Goal: Obtain resource: Download file/media

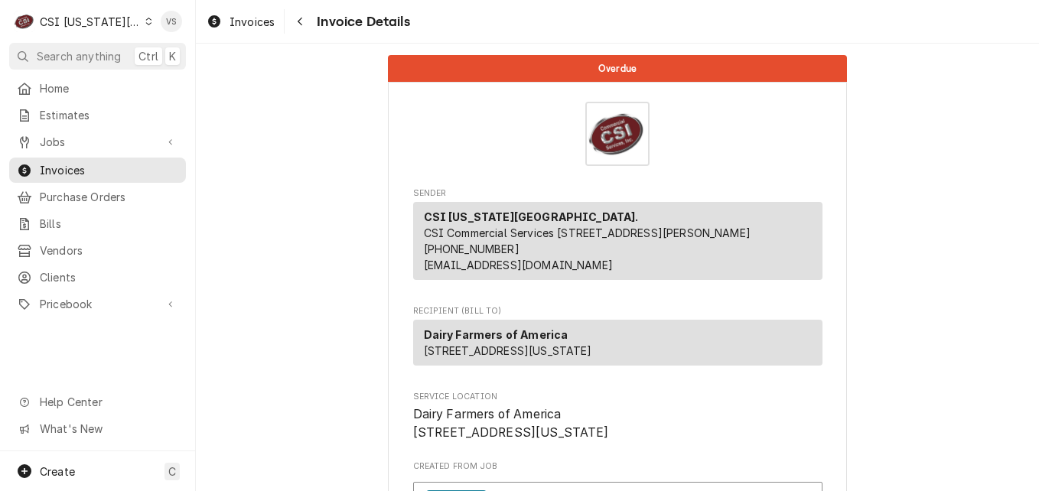
scroll to position [2067, 0]
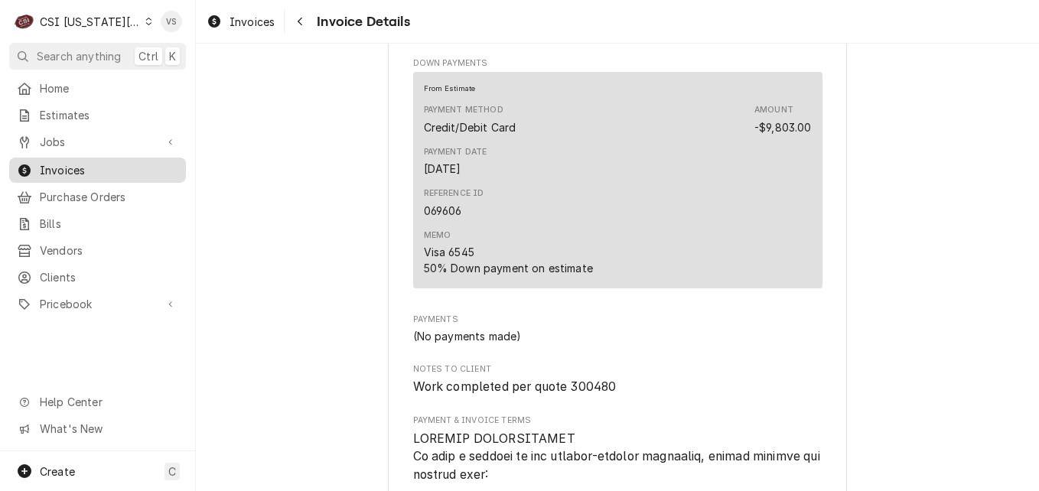
click at [103, 170] on span "Invoices" at bounding box center [109, 170] width 139 height 16
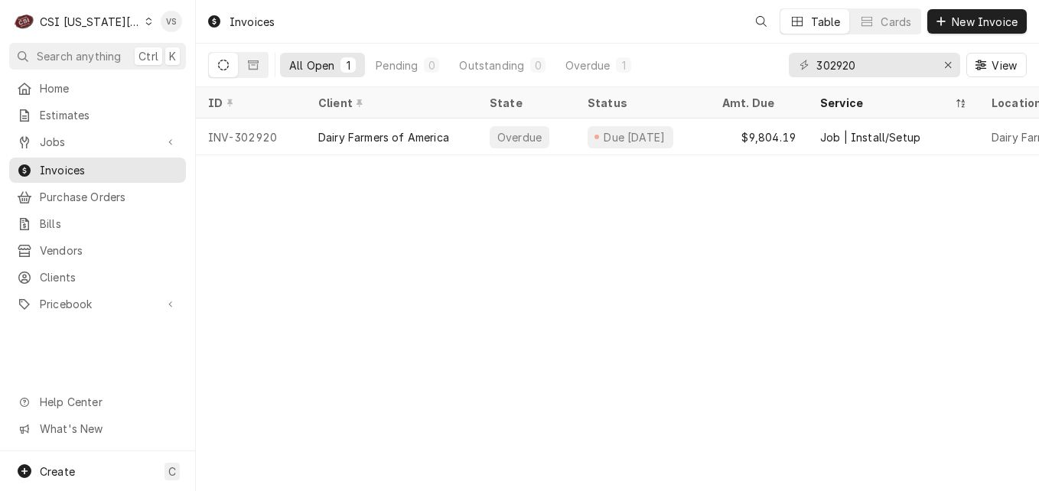
click at [145, 19] on icon "Dynamic Content Wrapper" at bounding box center [148, 22] width 7 height 8
click at [137, 21] on html "C CSI Kansas City. VS Search anything Ctrl K Home Estimates Jobs Jobs Job Serie…" at bounding box center [519, 245] width 1039 height 491
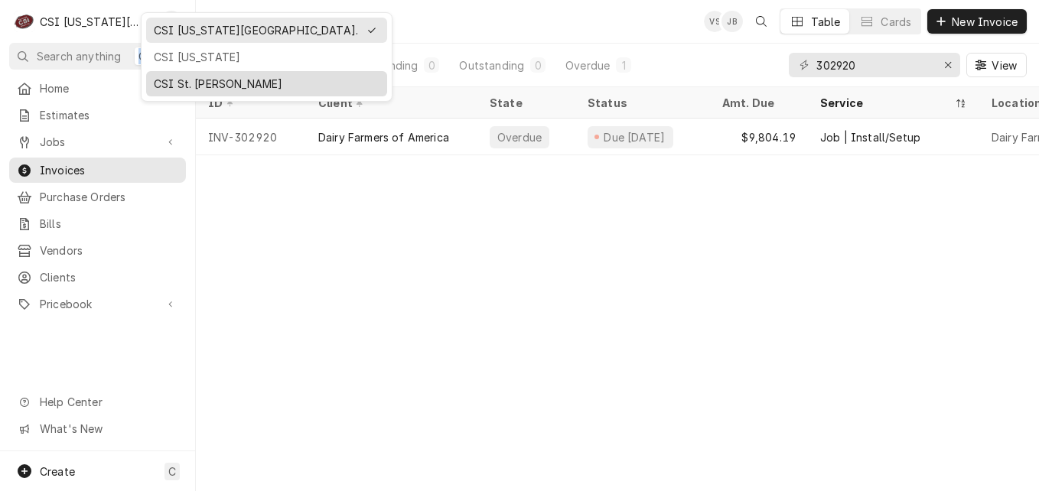
click at [189, 81] on div "CSI St. Louis" at bounding box center [267, 84] width 226 height 16
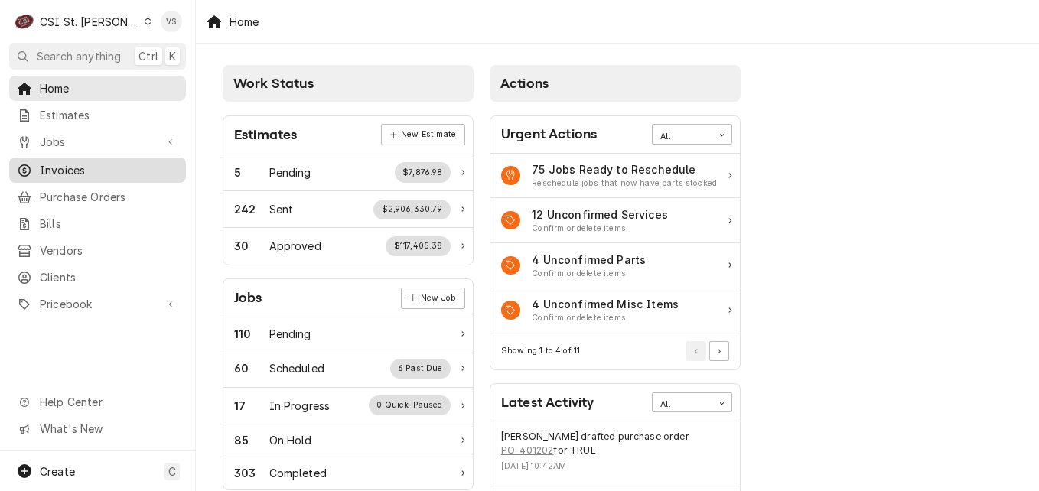
click at [77, 169] on span "Invoices" at bounding box center [109, 170] width 139 height 16
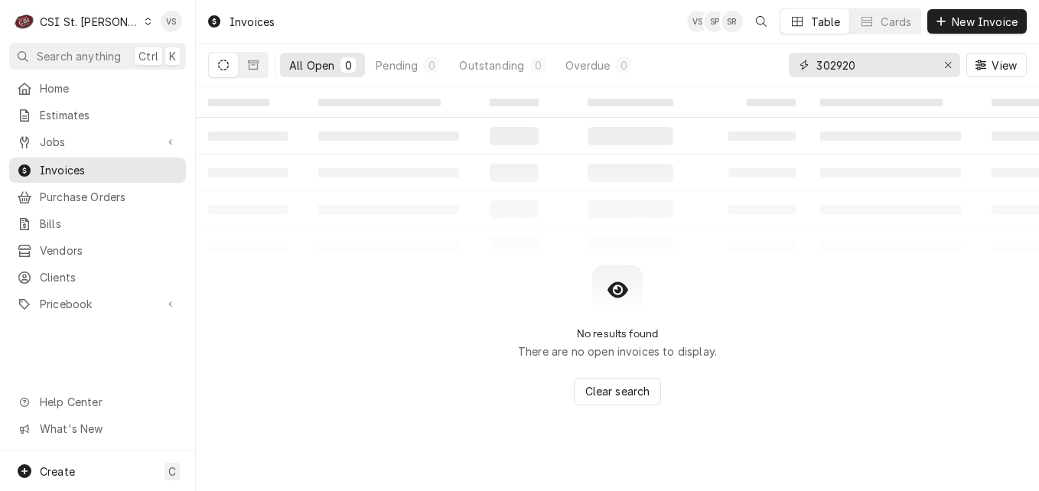
click at [811, 66] on div "302920" at bounding box center [874, 65] width 171 height 24
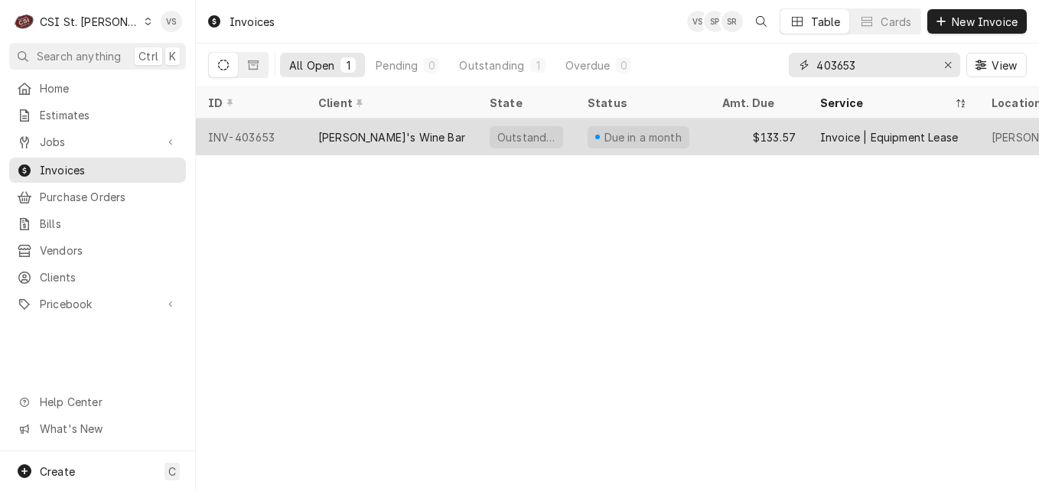
type input "403653"
click at [380, 139] on div "Scarlett's Wine Bar" at bounding box center [391, 137] width 147 height 16
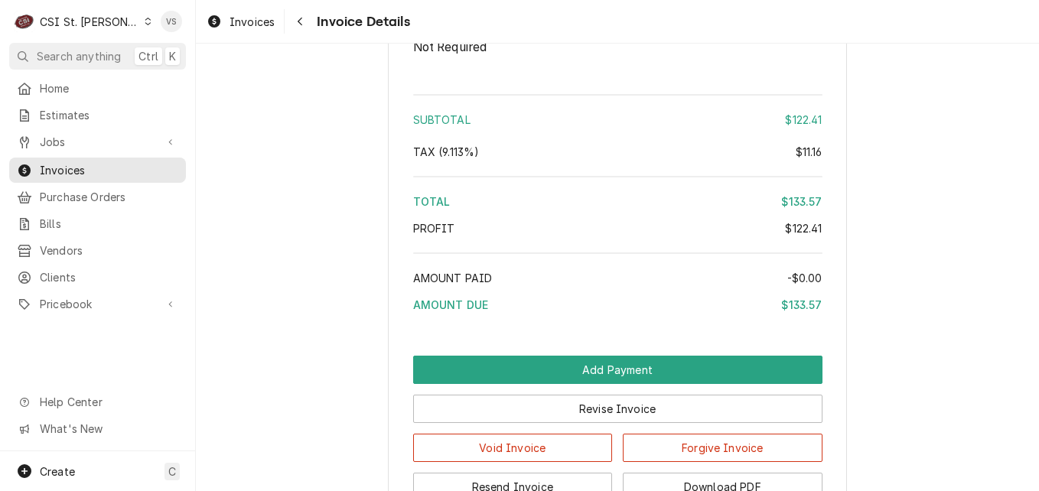
scroll to position [2232, 0]
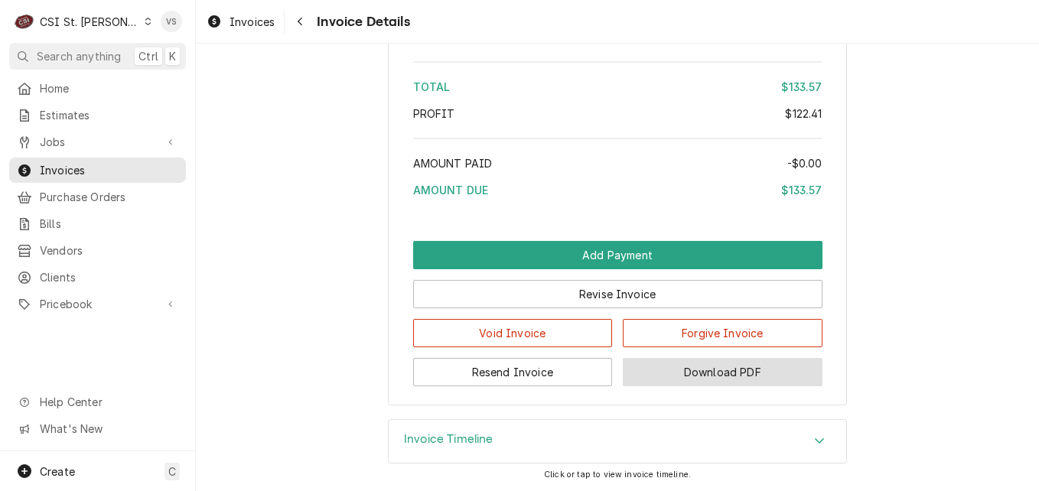
click at [690, 375] on button "Download PDF" at bounding box center [723, 372] width 200 height 28
click at [146, 171] on span "Invoices" at bounding box center [109, 170] width 139 height 16
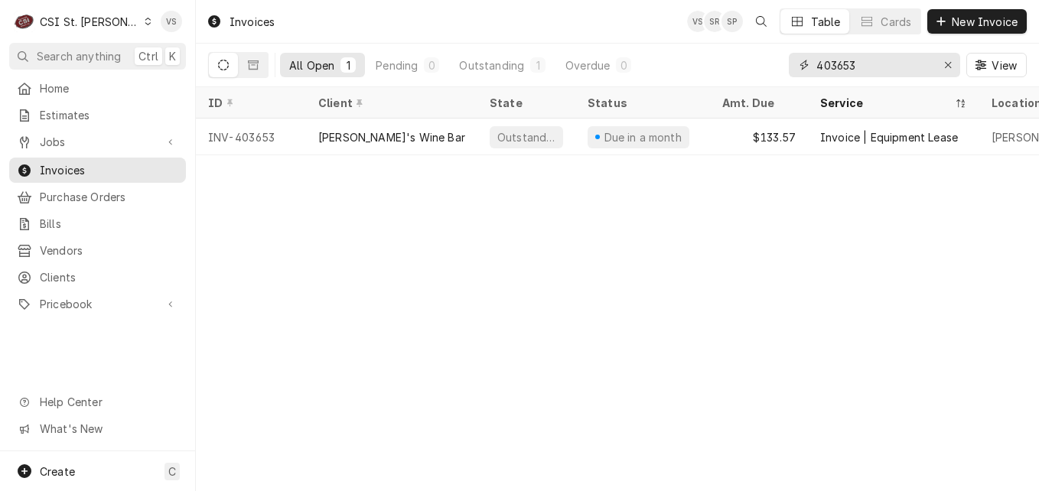
drag, startPoint x: 855, startPoint y: 61, endPoint x: 857, endPoint y: 73, distance: 12.5
click at [858, 59] on input "403653" at bounding box center [874, 65] width 115 height 24
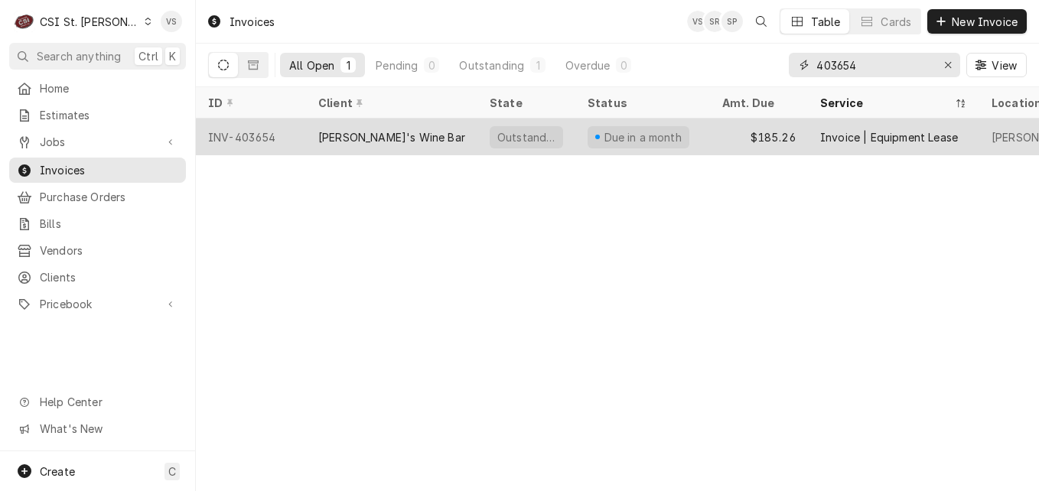
type input "403654"
click at [404, 144] on div "[PERSON_NAME]'s Wine Bar" at bounding box center [391, 137] width 171 height 37
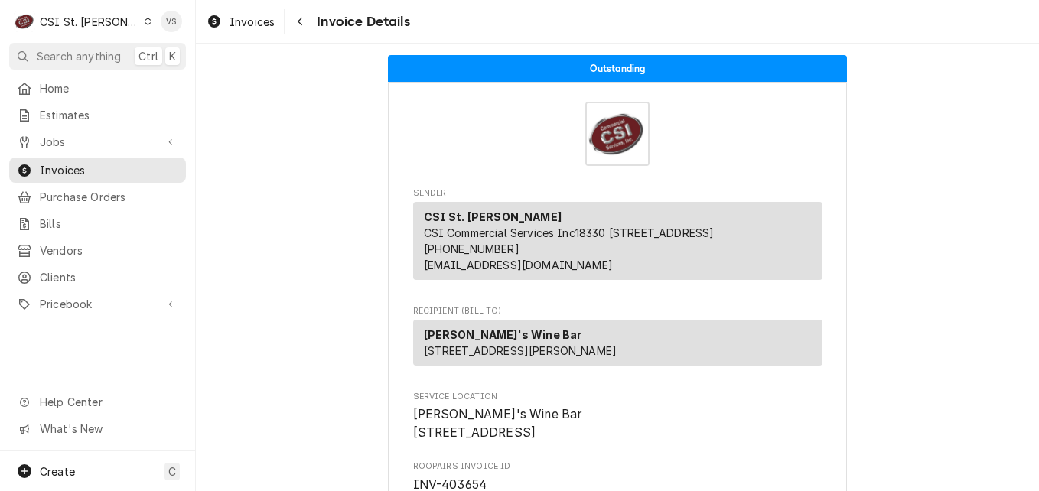
scroll to position [2232, 0]
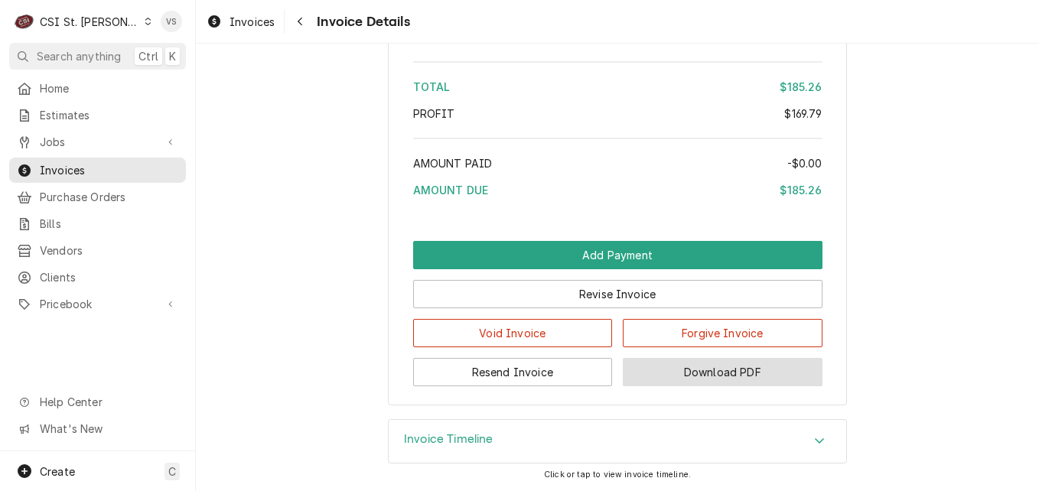
click at [690, 370] on button "Download PDF" at bounding box center [723, 372] width 200 height 28
click at [119, 166] on span "Invoices" at bounding box center [109, 170] width 139 height 16
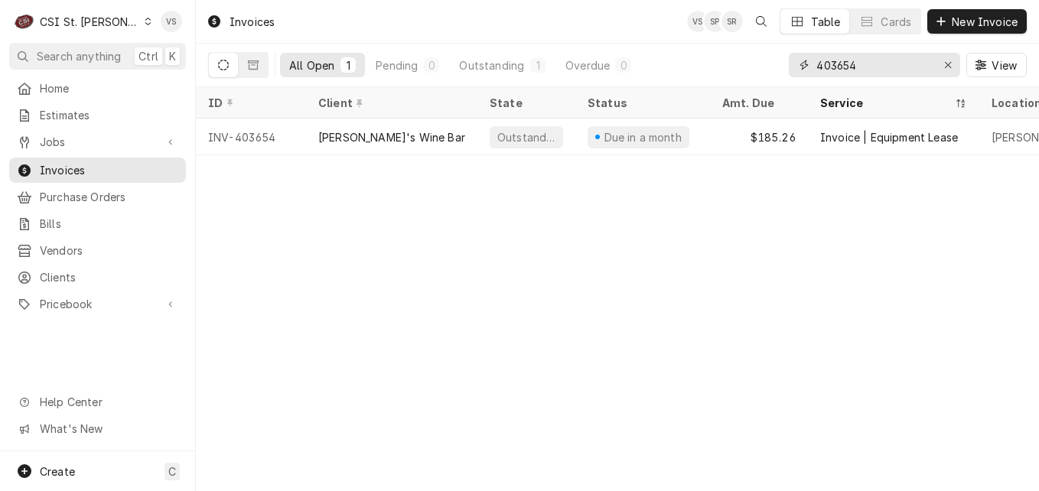
click at [859, 64] on input "403654" at bounding box center [874, 65] width 115 height 24
type input "403655"
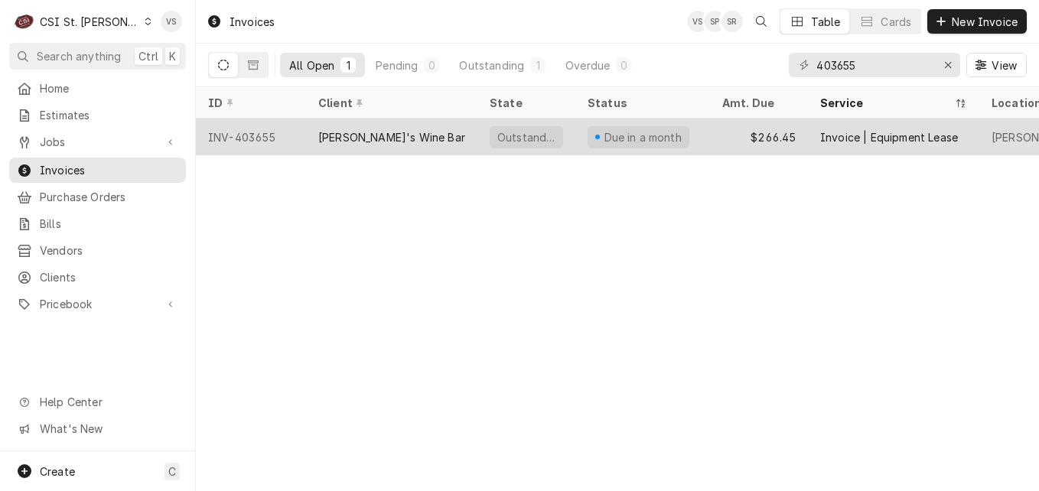
click at [388, 135] on div "[PERSON_NAME]'s Wine Bar" at bounding box center [391, 137] width 147 height 16
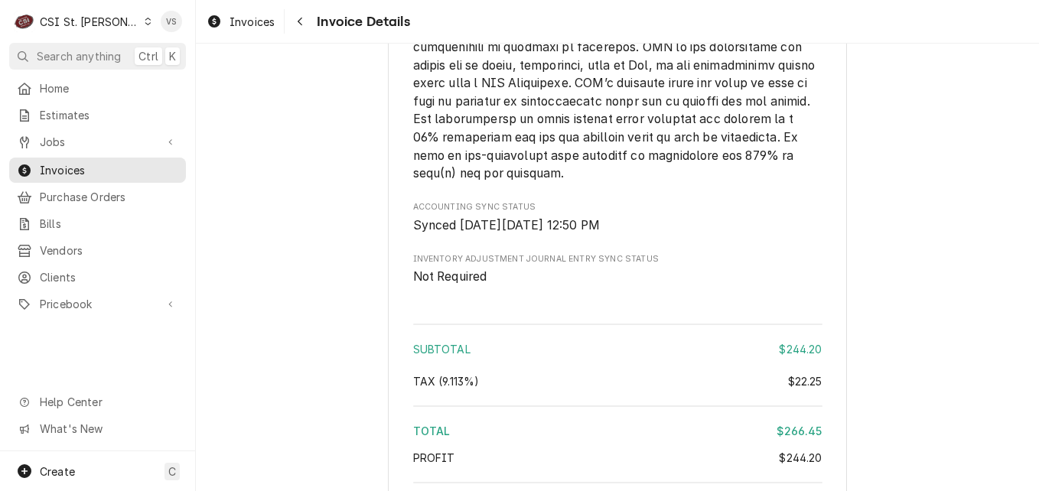
scroll to position [2232, 0]
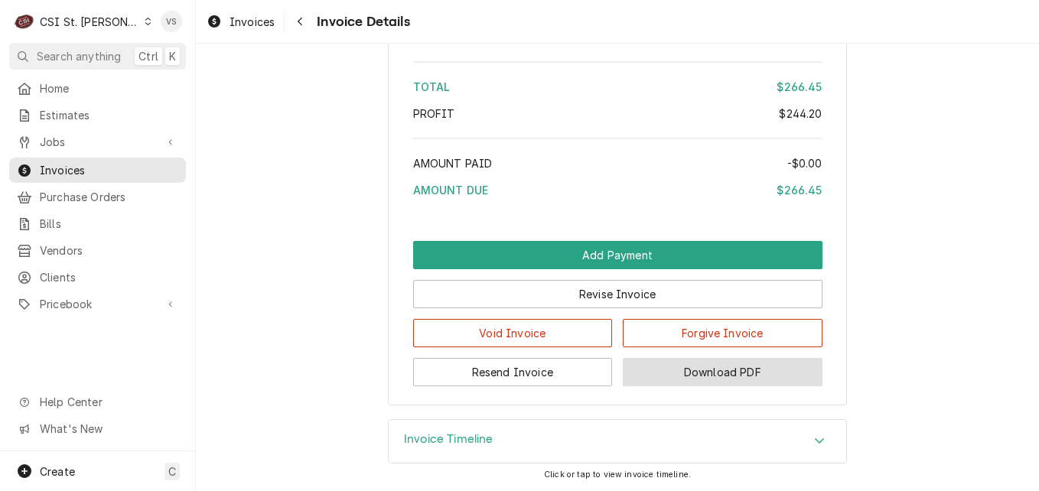
click at [694, 379] on button "Download PDF" at bounding box center [723, 372] width 200 height 28
click at [145, 168] on span "Invoices" at bounding box center [109, 170] width 139 height 16
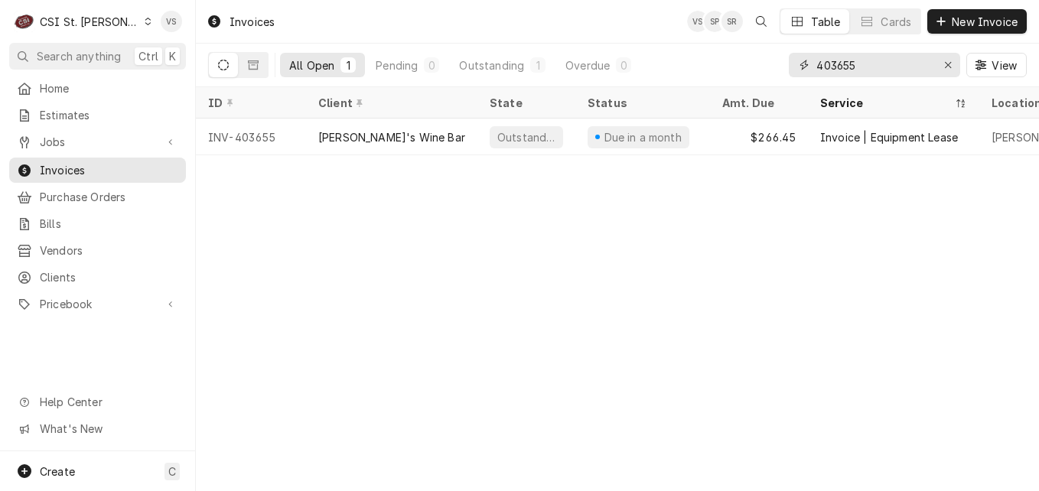
click at [860, 62] on input "403655" at bounding box center [874, 65] width 115 height 24
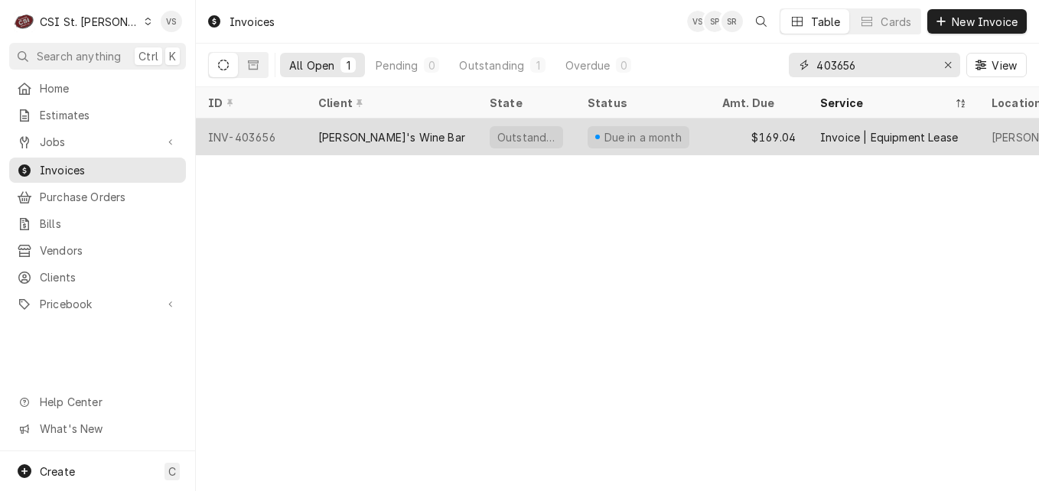
type input "403656"
click at [297, 138] on div "INV-403656" at bounding box center [251, 137] width 110 height 37
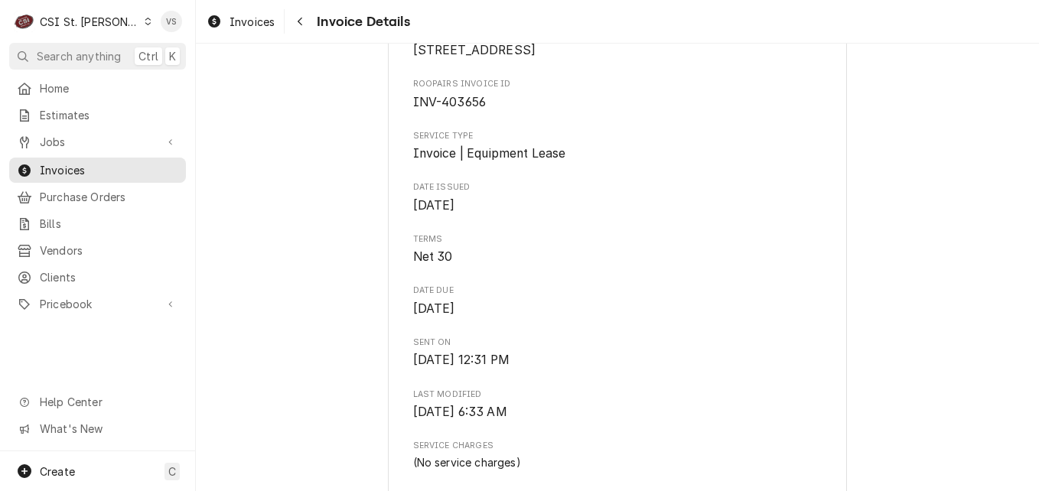
scroll to position [2232, 0]
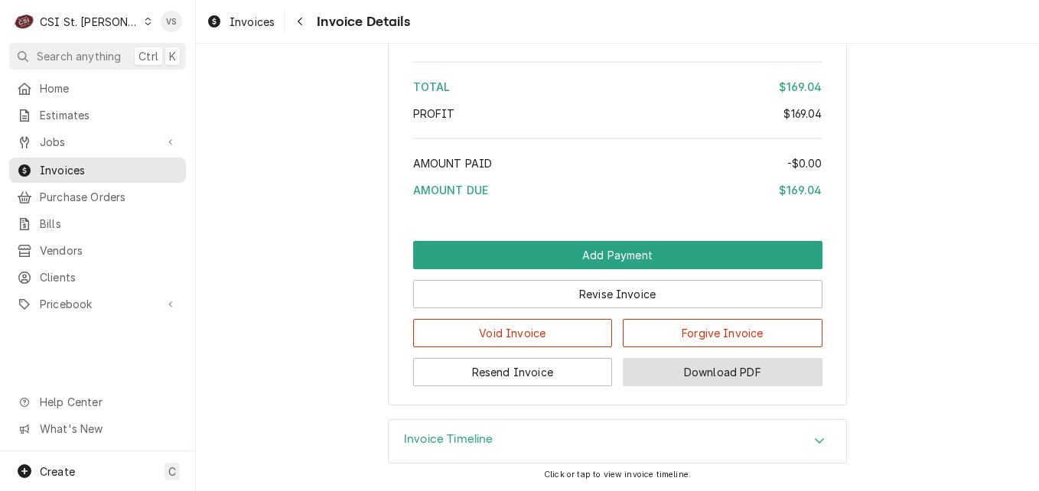
click at [695, 374] on button "Download PDF" at bounding box center [723, 372] width 200 height 28
click at [90, 167] on span "Invoices" at bounding box center [109, 170] width 139 height 16
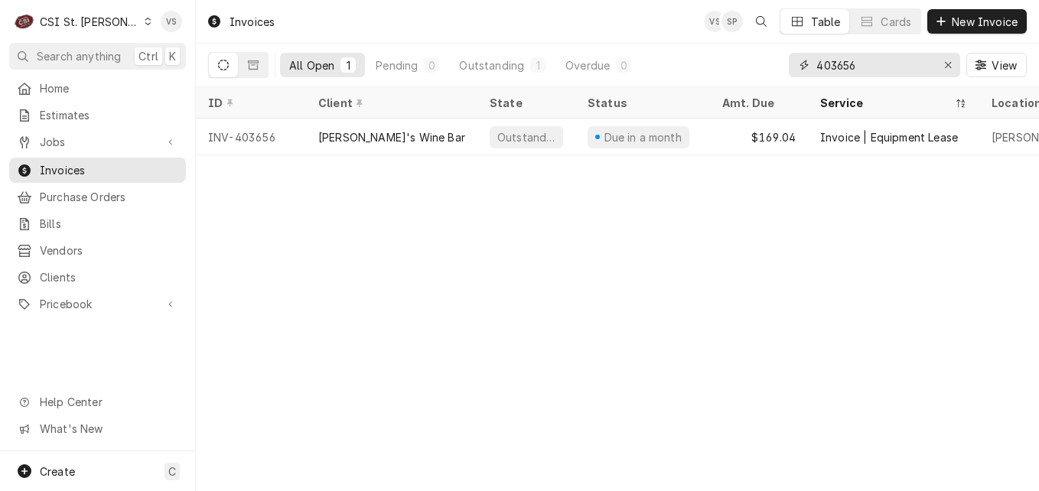
drag, startPoint x: 866, startPoint y: 64, endPoint x: 844, endPoint y: 64, distance: 21.4
click at [844, 64] on input "403656" at bounding box center [874, 65] width 115 height 24
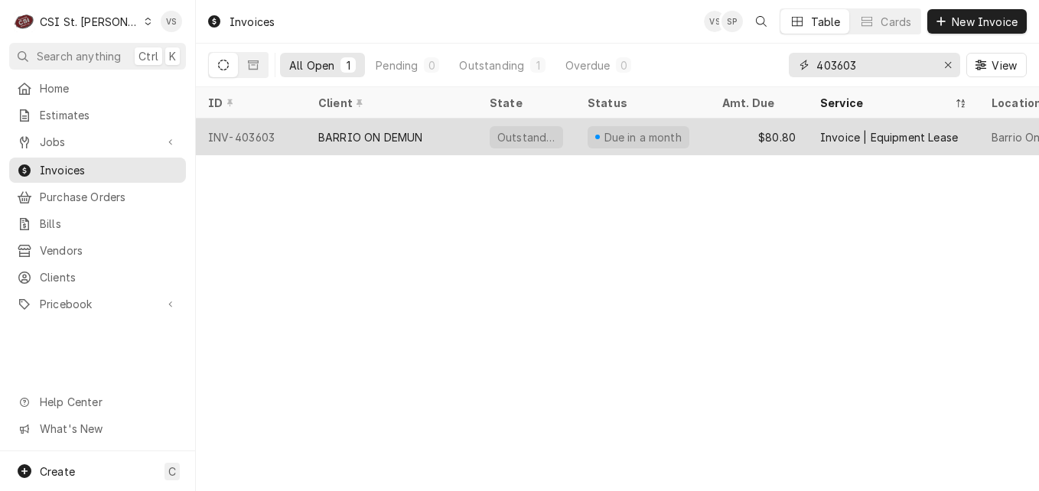
type input "403603"
click at [253, 135] on div "INV-403603" at bounding box center [251, 137] width 110 height 37
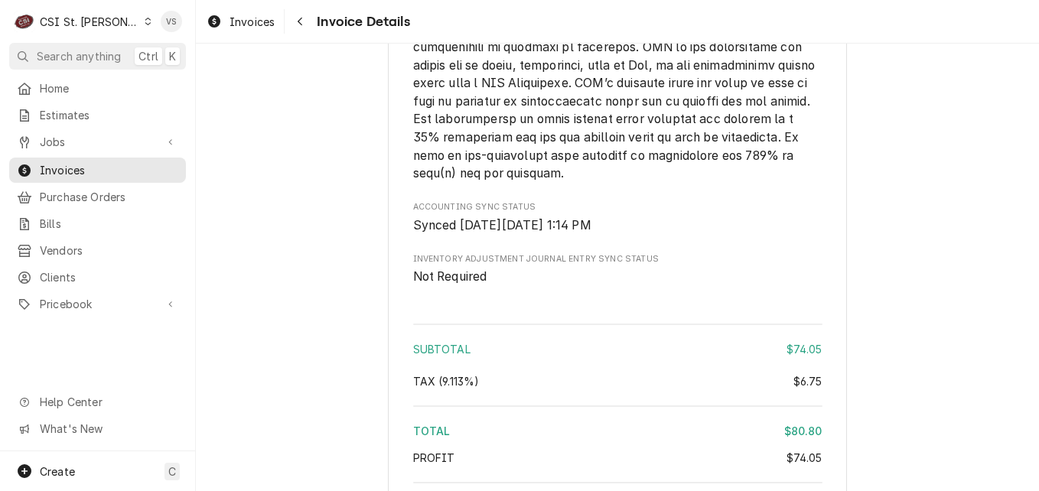
scroll to position [2216, 0]
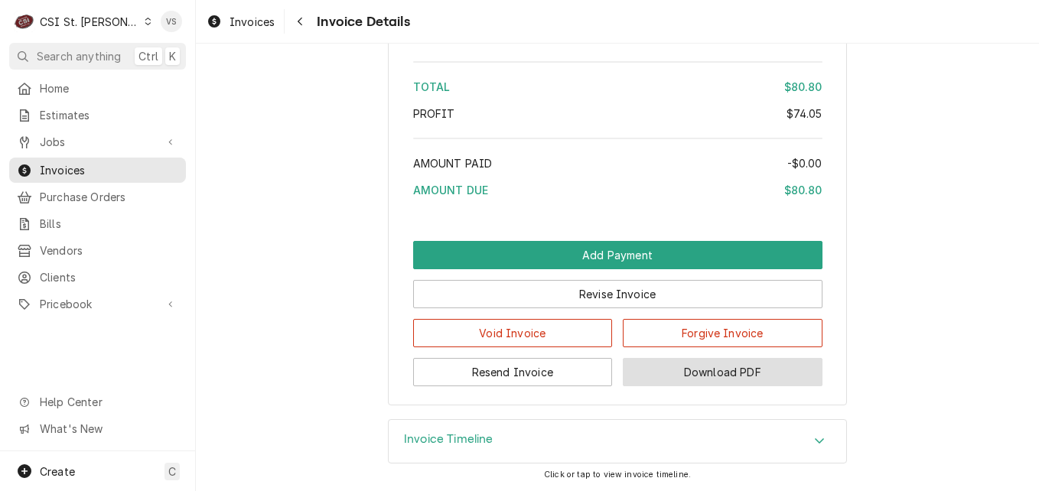
click at [744, 377] on button "Download PDF" at bounding box center [723, 372] width 200 height 28
click at [76, 170] on span "Invoices" at bounding box center [109, 170] width 139 height 16
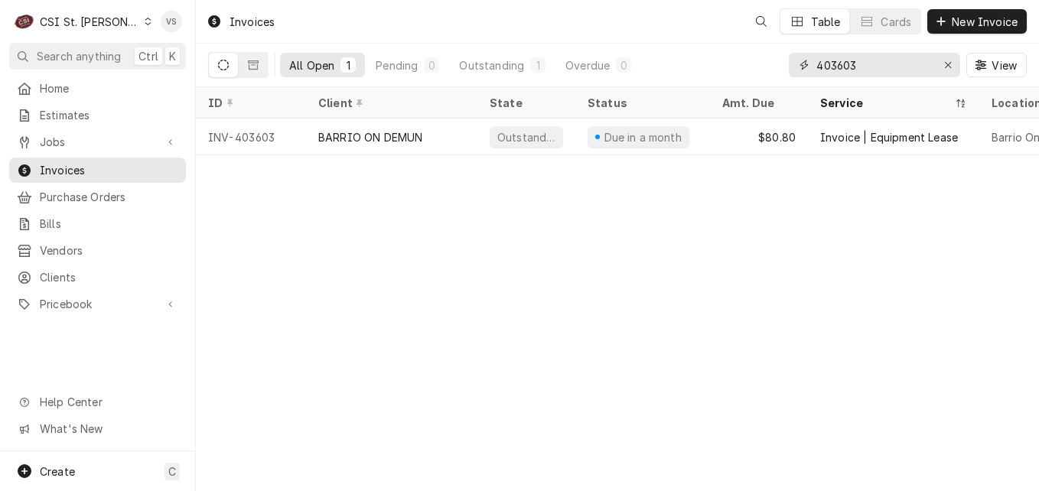
drag, startPoint x: 859, startPoint y: 65, endPoint x: 847, endPoint y: 65, distance: 11.5
click at [847, 65] on input "403603" at bounding box center [874, 65] width 115 height 24
click at [871, 64] on input "403603" at bounding box center [874, 65] width 115 height 24
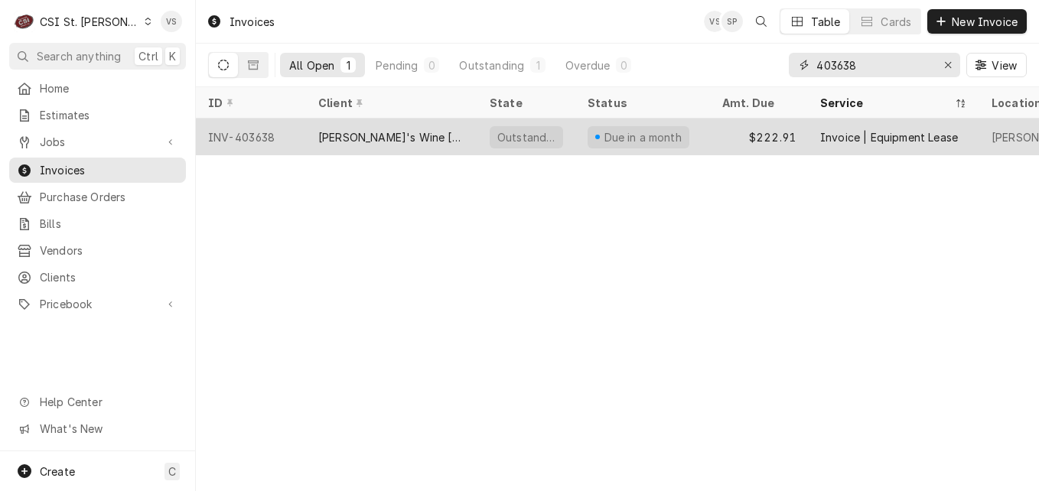
type input "403638"
click at [380, 135] on div "[PERSON_NAME]'s Wine [PERSON_NAME] (ACH)" at bounding box center [391, 137] width 147 height 16
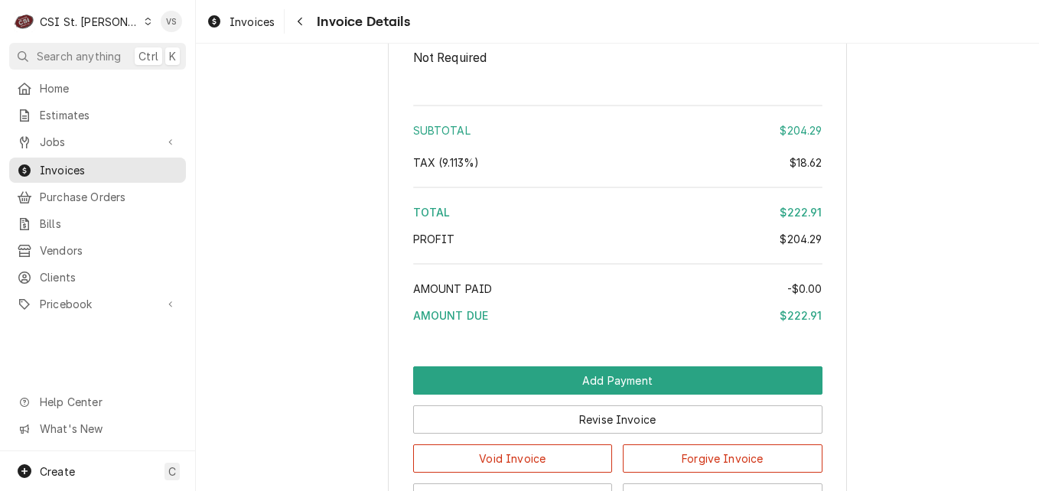
scroll to position [2264, 0]
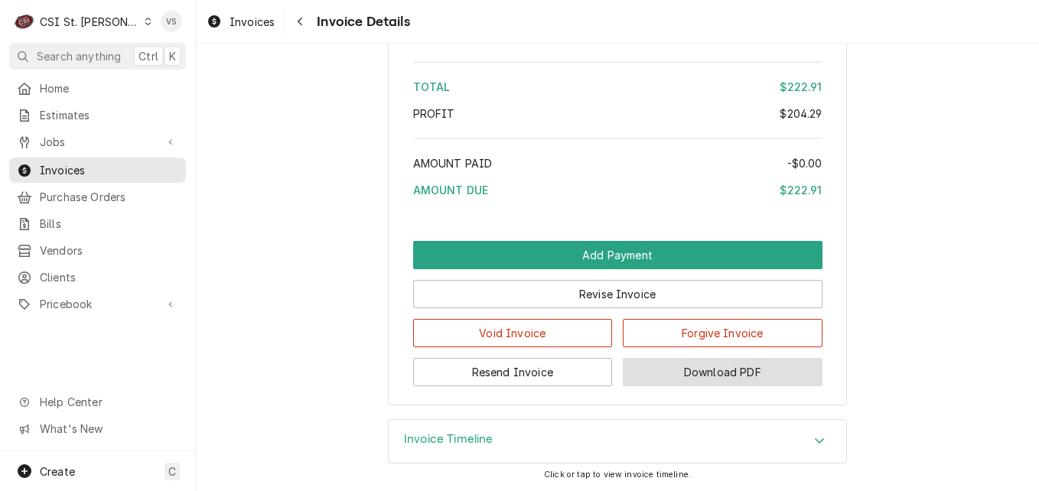
click at [690, 371] on button "Download PDF" at bounding box center [723, 372] width 200 height 28
click at [106, 167] on span "Invoices" at bounding box center [109, 170] width 139 height 16
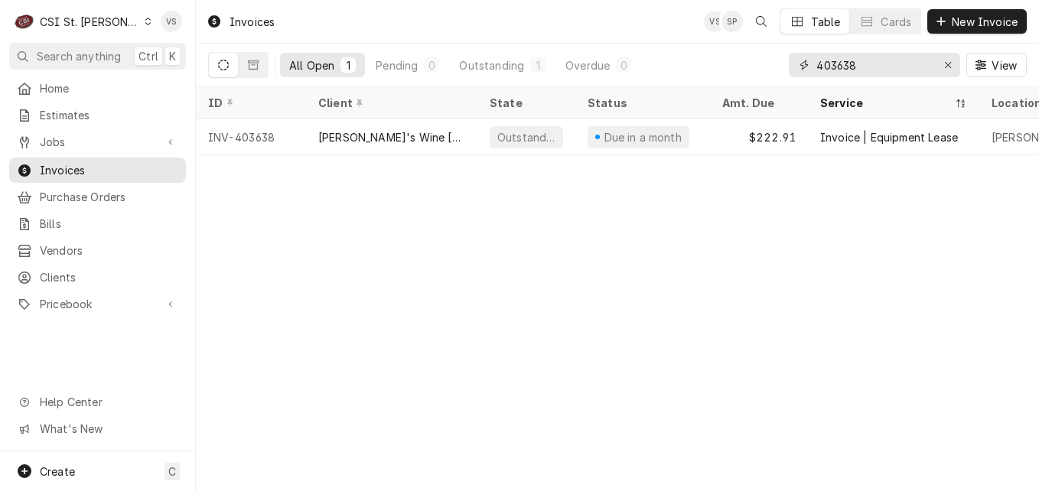
click at [863, 60] on input "403638" at bounding box center [874, 65] width 115 height 24
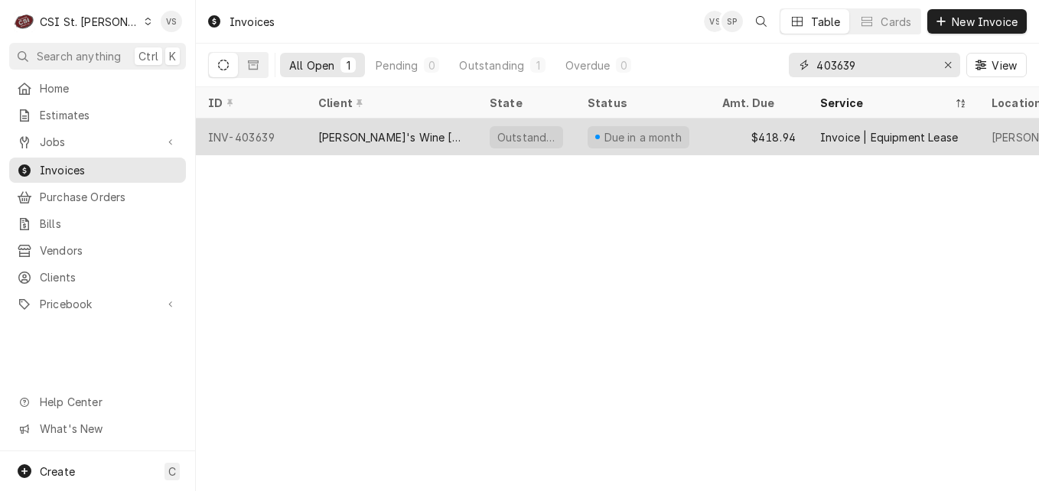
type input "403639"
click at [354, 139] on div "Sasha's Wine Bar Clayton (ACH)" at bounding box center [391, 137] width 147 height 16
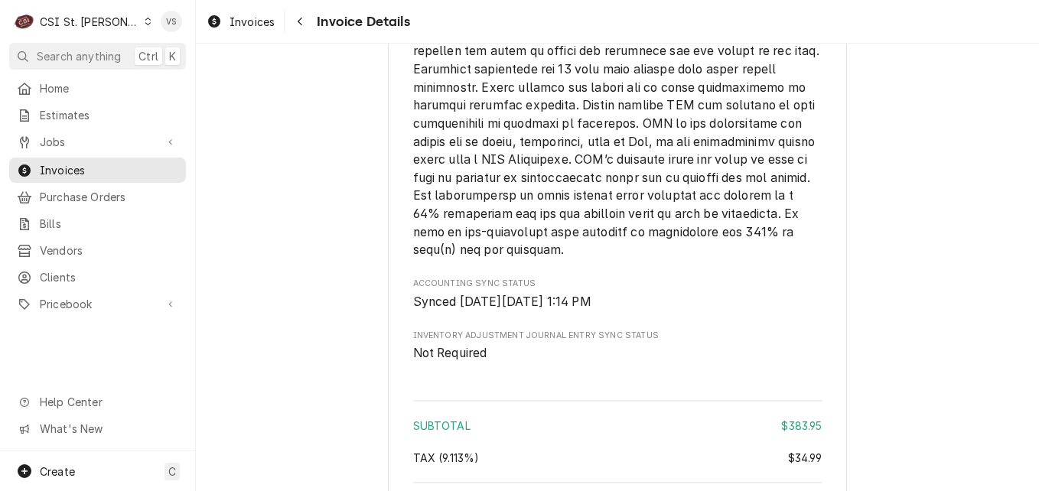
scroll to position [2232, 0]
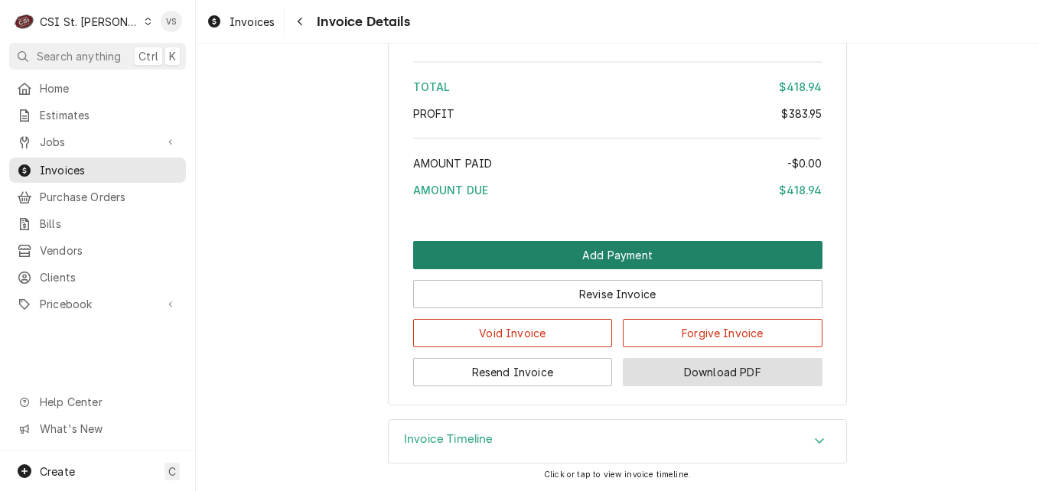
click at [685, 370] on button "Download PDF" at bounding box center [723, 372] width 200 height 28
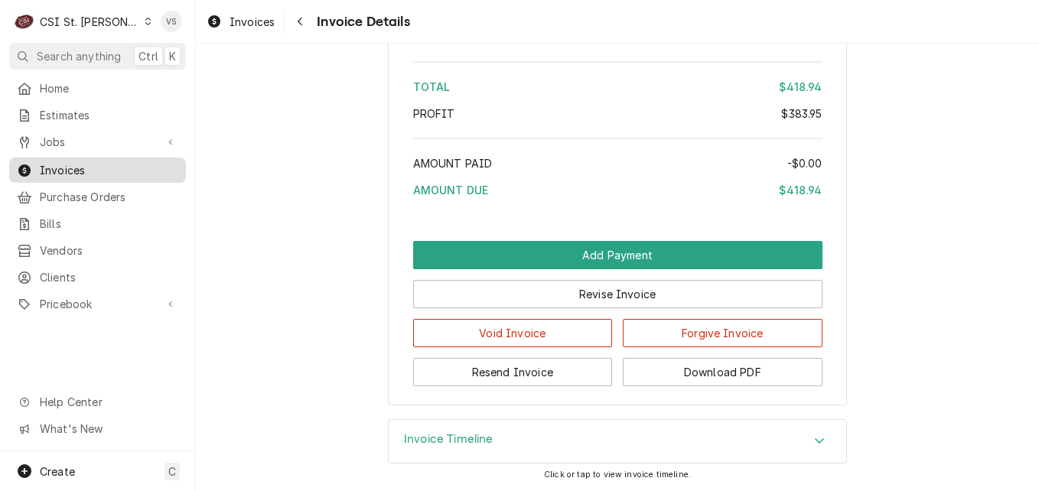
click at [121, 168] on span "Invoices" at bounding box center [109, 170] width 139 height 16
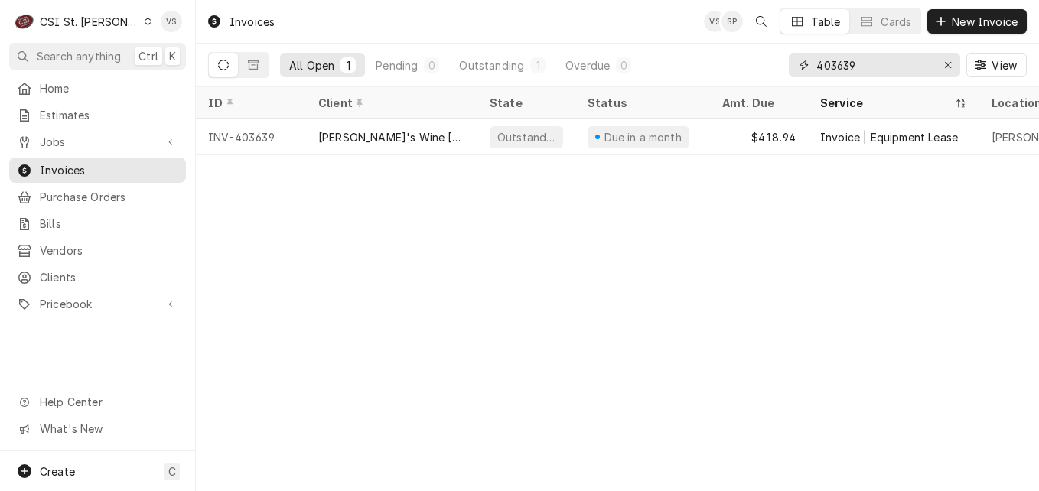
click at [870, 67] on input "403639" at bounding box center [874, 65] width 115 height 24
click at [847, 61] on input "403639" at bounding box center [874, 65] width 115 height 24
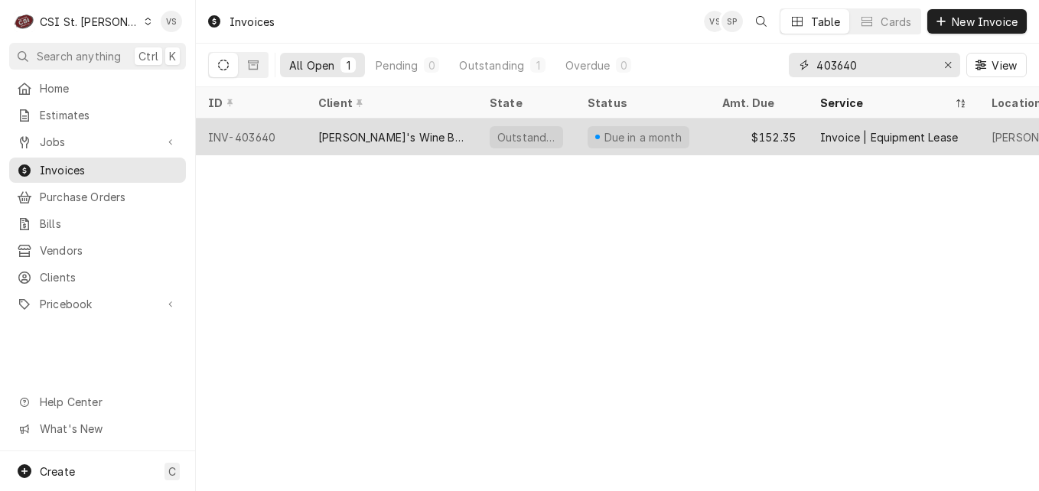
type input "403640"
click at [362, 137] on div "[PERSON_NAME]'s Wine Bar STL (ACH)" at bounding box center [391, 137] width 147 height 16
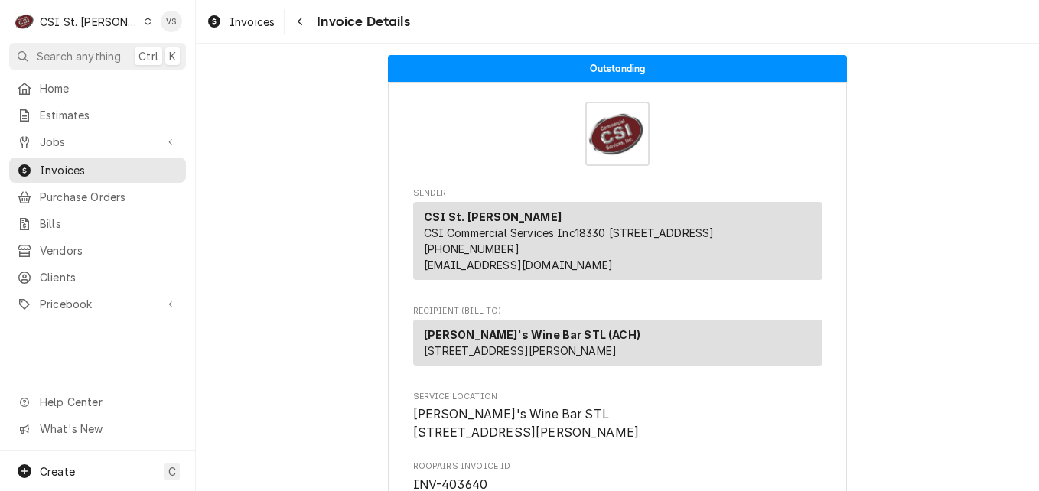
scroll to position [2143, 0]
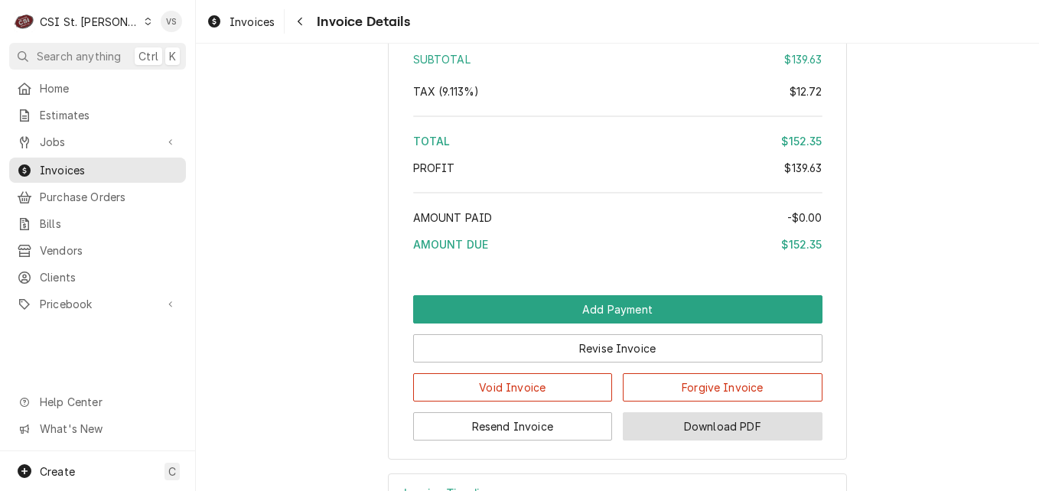
click at [689, 441] on button "Download PDF" at bounding box center [723, 427] width 200 height 28
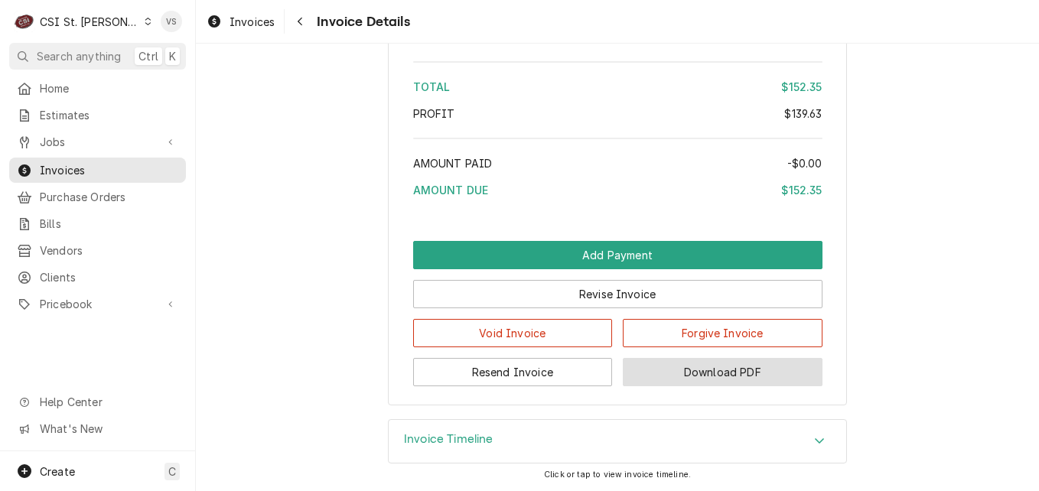
scroll to position [2248, 0]
click at [96, 171] on span "Invoices" at bounding box center [109, 170] width 139 height 16
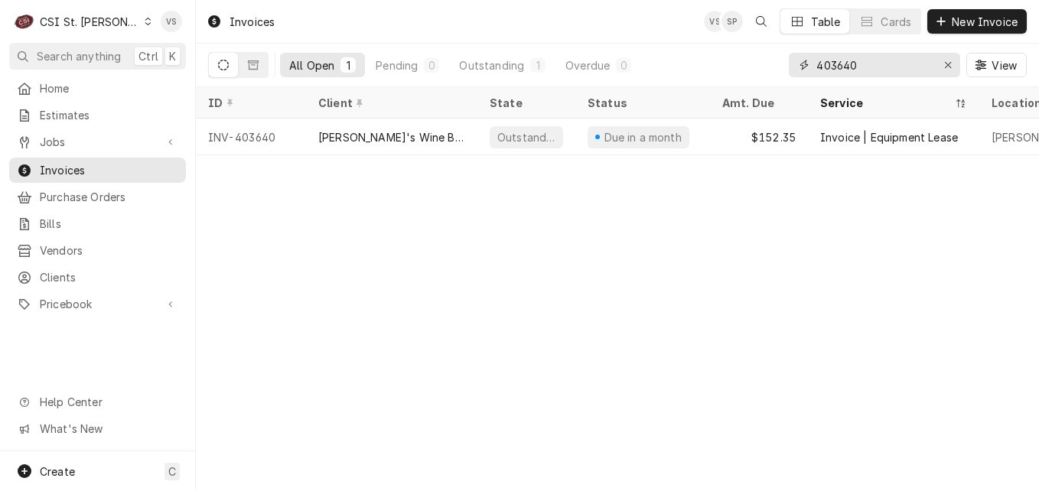
drag, startPoint x: 853, startPoint y: 67, endPoint x: 864, endPoint y: 62, distance: 12.4
click at [864, 62] on input "403640" at bounding box center [874, 65] width 115 height 24
click at [854, 68] on input "403640" at bounding box center [874, 65] width 115 height 24
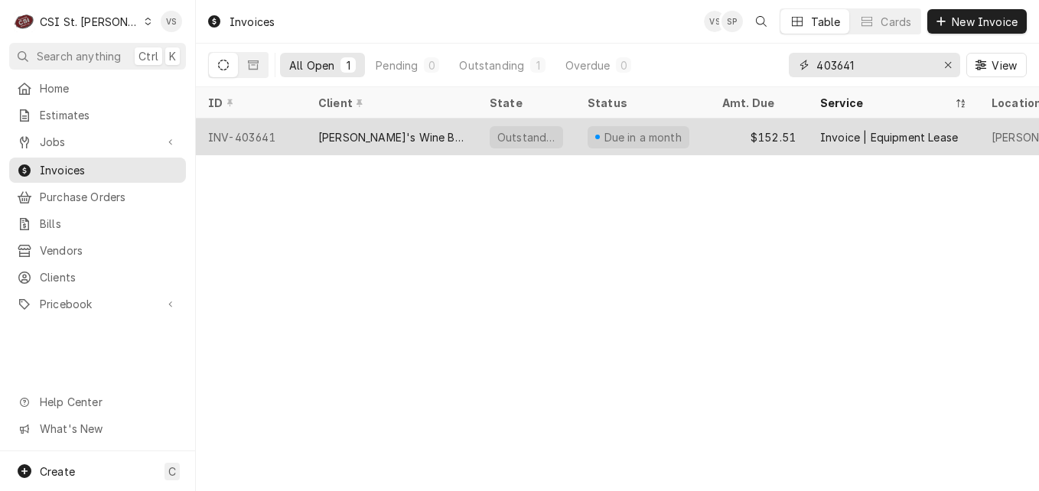
type input "403641"
click at [396, 129] on div "[PERSON_NAME]'s Wine Bar STL (ACH)" at bounding box center [391, 137] width 147 height 16
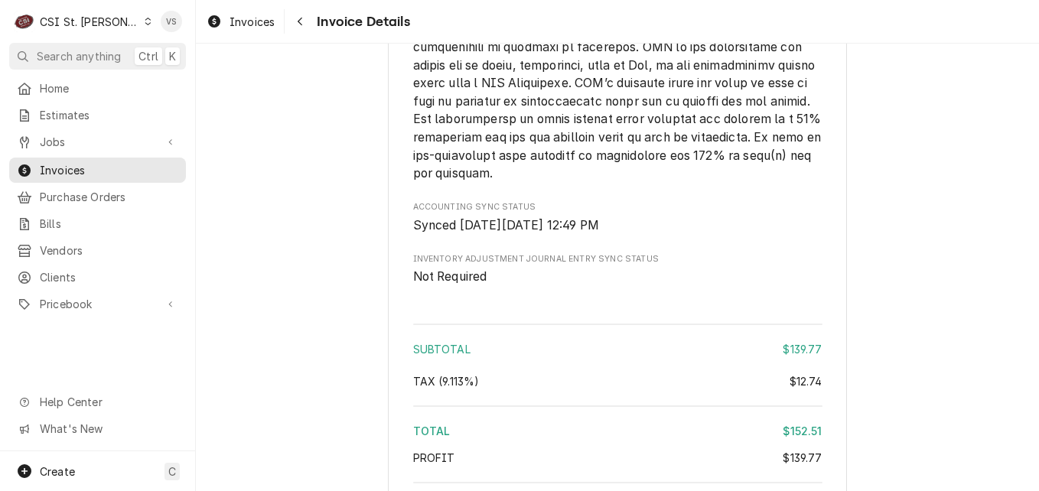
scroll to position [2232, 0]
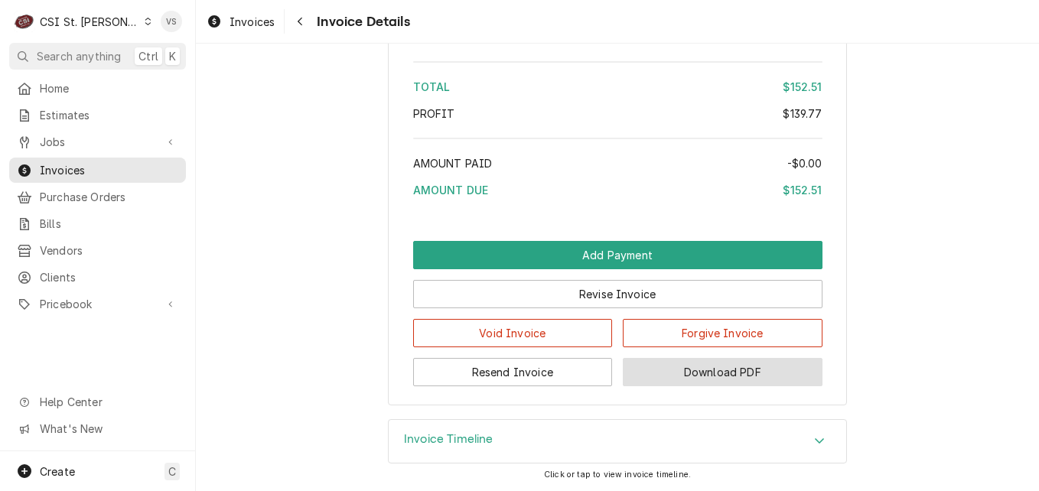
click at [700, 370] on button "Download PDF" at bounding box center [723, 372] width 200 height 28
click at [101, 167] on span "Invoices" at bounding box center [109, 170] width 139 height 16
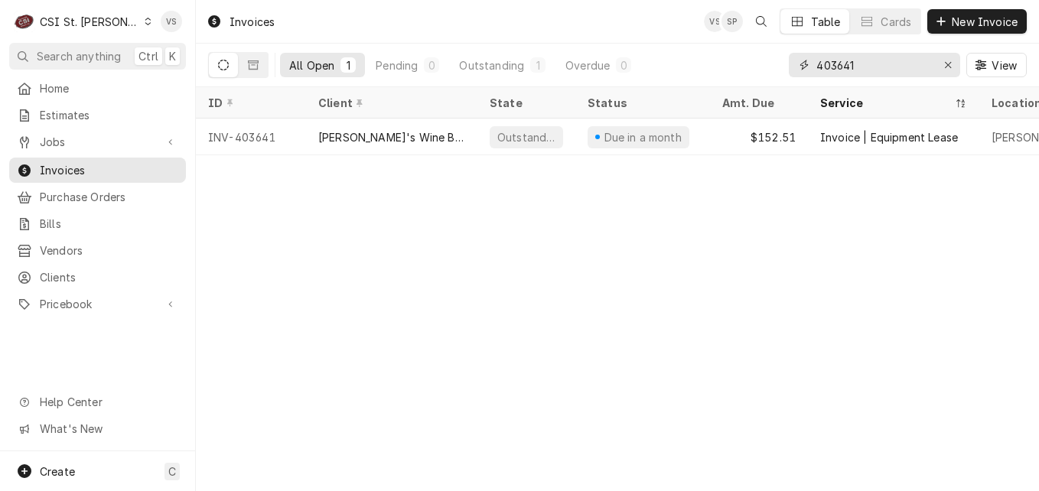
click at [864, 60] on input "403641" at bounding box center [874, 65] width 115 height 24
click at [859, 62] on input "403641" at bounding box center [874, 65] width 115 height 24
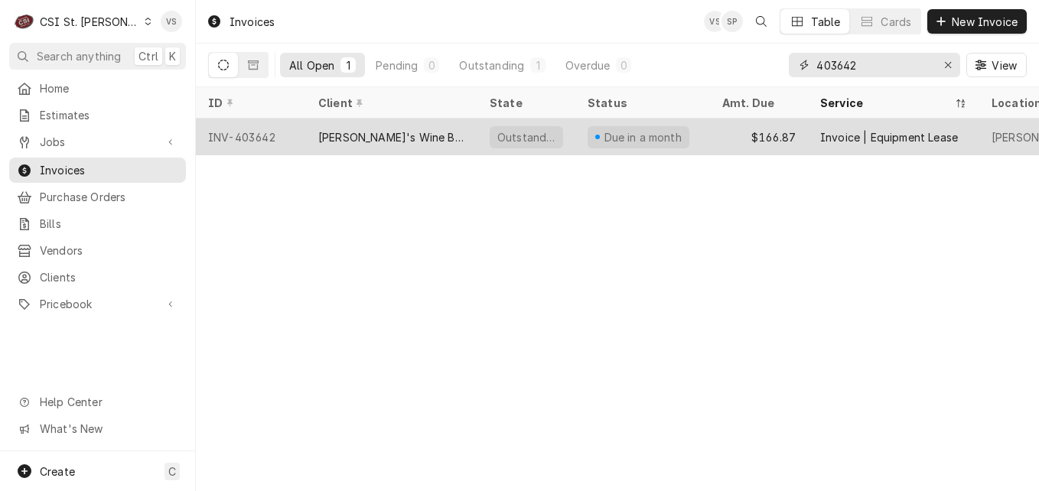
type input "403642"
click at [363, 138] on div "[PERSON_NAME]'s Wine Bar STL (ACH)" at bounding box center [391, 137] width 147 height 16
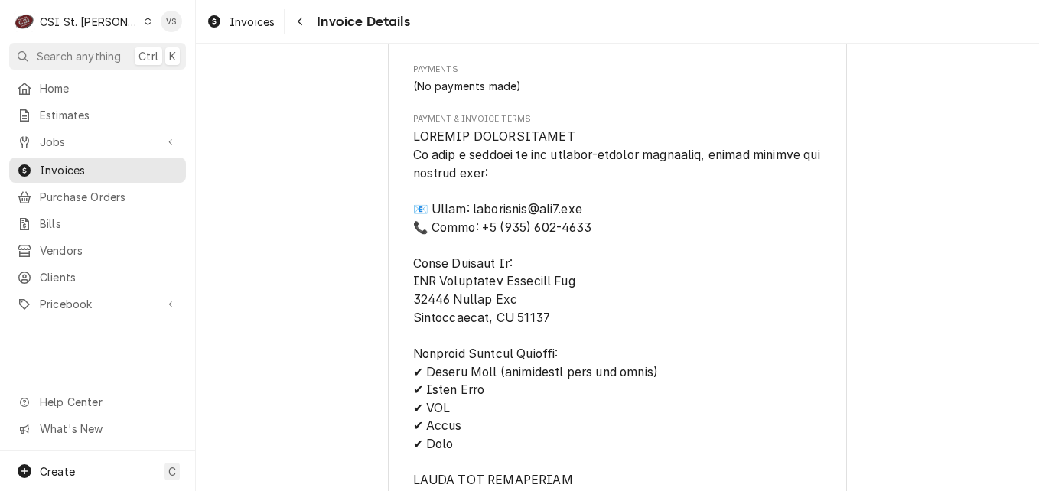
scroll to position [2216, 0]
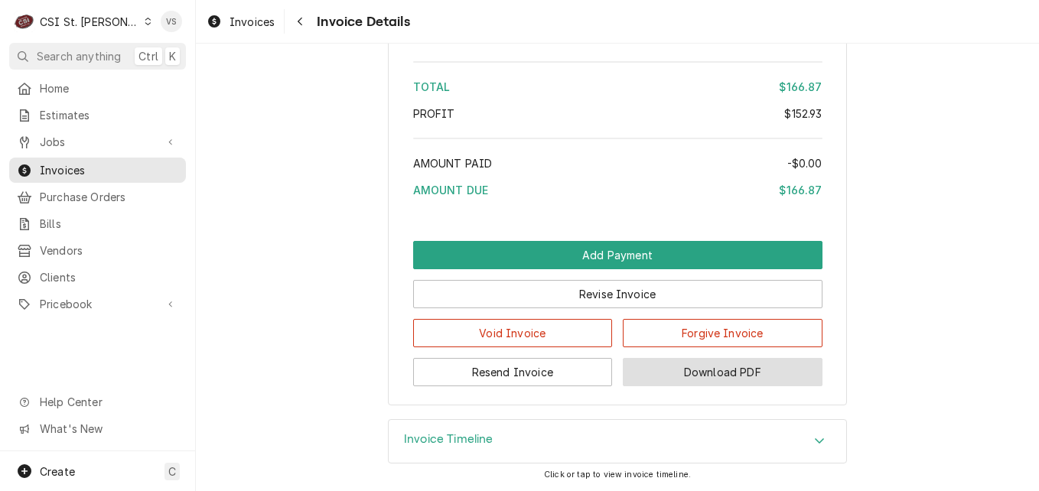
click at [680, 375] on button "Download PDF" at bounding box center [723, 372] width 200 height 28
click at [142, 168] on span "Invoices" at bounding box center [109, 170] width 139 height 16
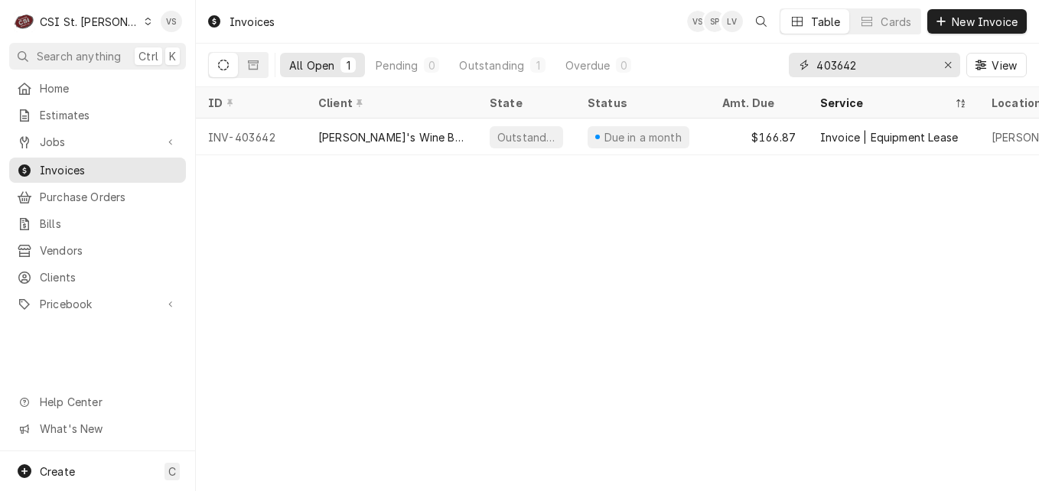
drag, startPoint x: 864, startPoint y: 63, endPoint x: 835, endPoint y: 67, distance: 29.3
click at [835, 67] on input "403642" at bounding box center [874, 65] width 115 height 24
click at [860, 65] on input "403642" at bounding box center [874, 65] width 115 height 24
drag, startPoint x: 858, startPoint y: 64, endPoint x: 837, endPoint y: 64, distance: 20.7
click at [837, 64] on input "403642" at bounding box center [874, 65] width 115 height 24
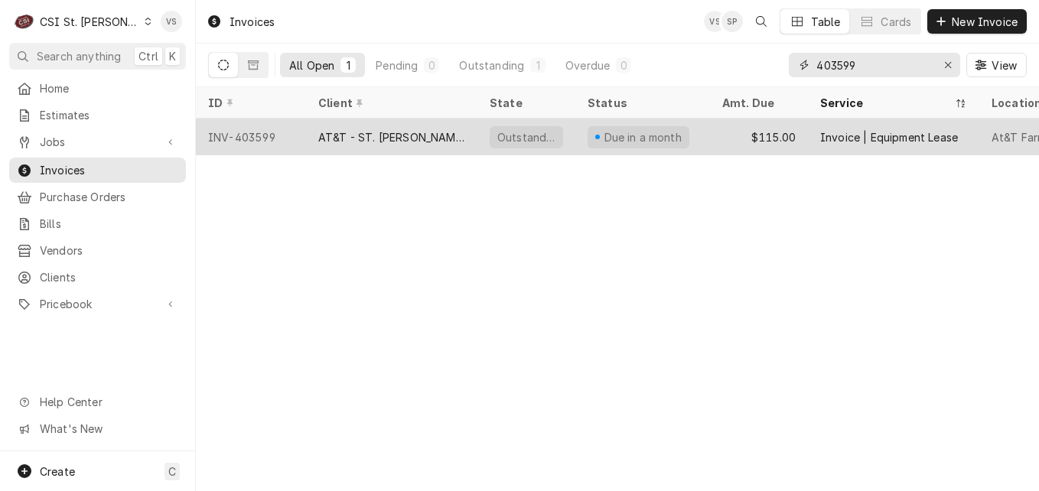
type input "403599"
click at [388, 136] on div "AT&T - ST. [PERSON_NAME]" at bounding box center [391, 137] width 147 height 16
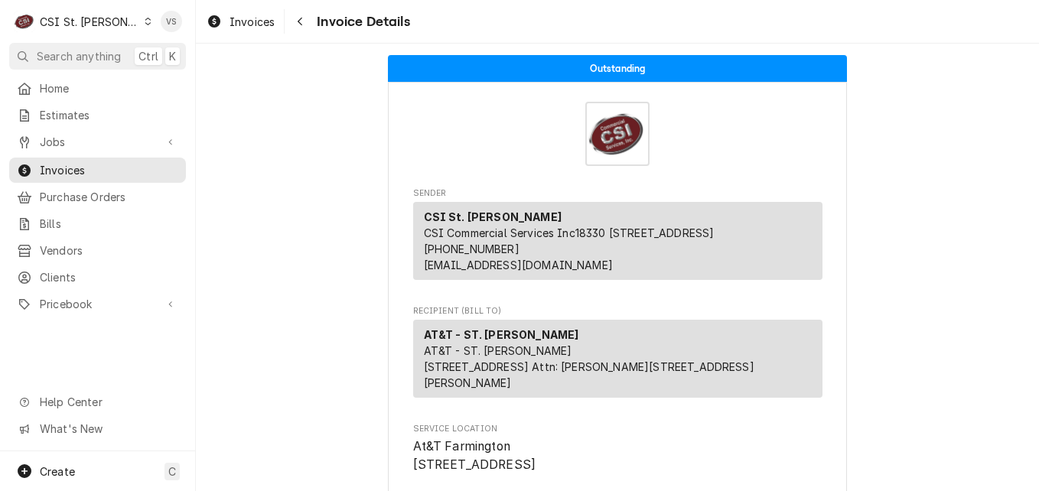
click at [440, 141] on div "Invoice Details" at bounding box center [617, 134] width 409 height 64
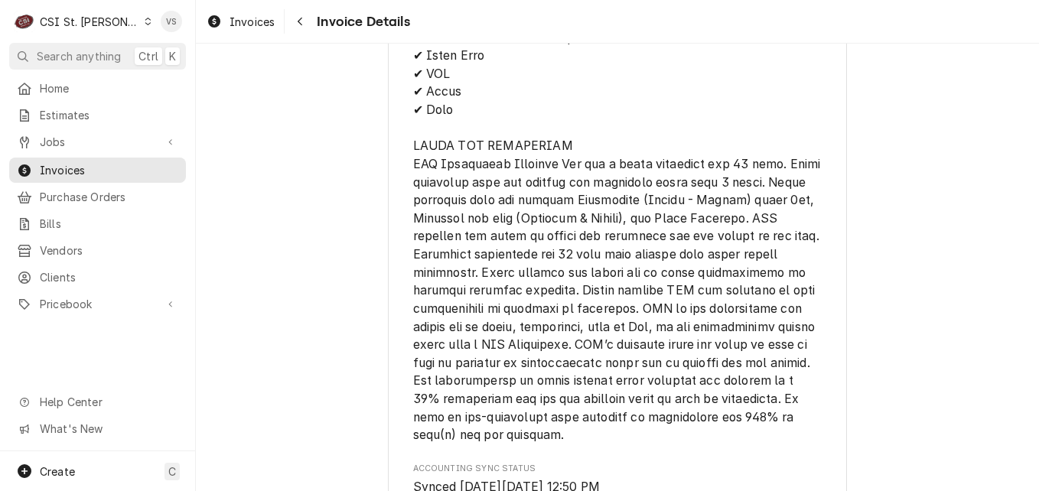
scroll to position [2248, 0]
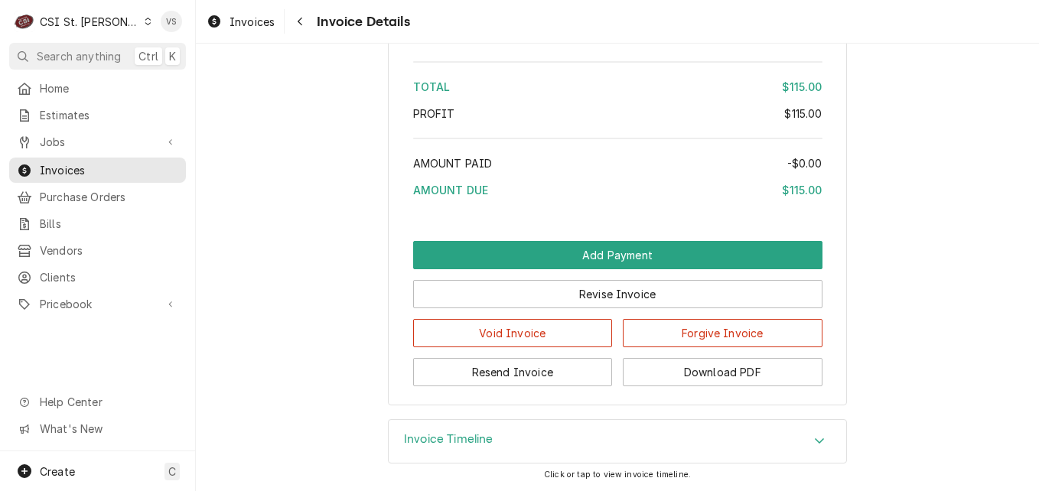
click at [670, 368] on button "Download PDF" at bounding box center [723, 372] width 200 height 28
click at [119, 165] on span "Invoices" at bounding box center [109, 170] width 139 height 16
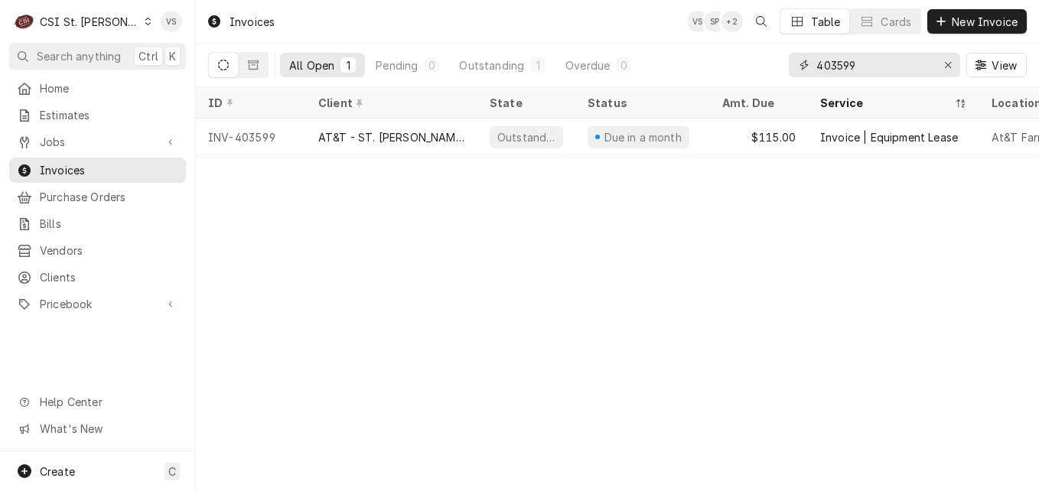
drag, startPoint x: 860, startPoint y: 65, endPoint x: 840, endPoint y: 62, distance: 20.1
click at [835, 65] on input "403599" at bounding box center [874, 65] width 115 height 24
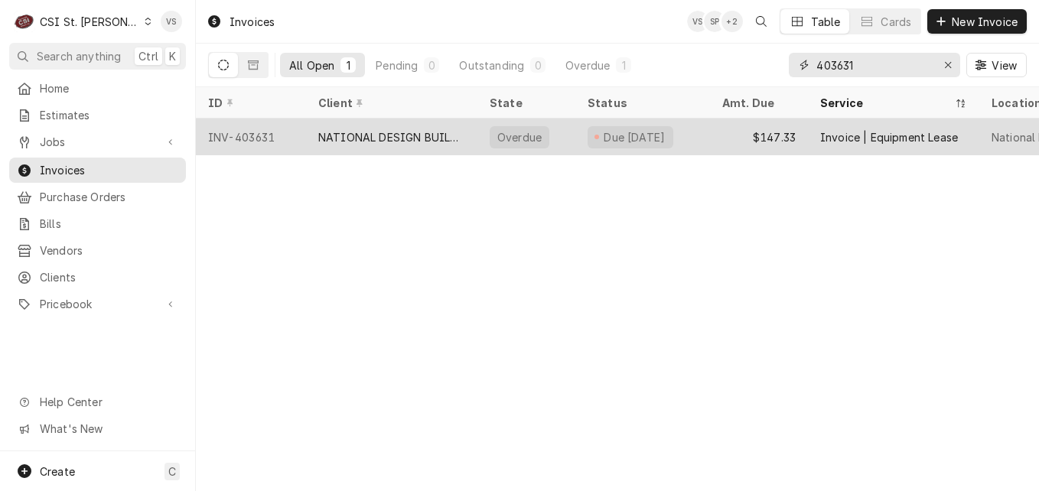
type input "403631"
click at [388, 140] on div "NATIONAL DESIGN BUILD SERVICES" at bounding box center [391, 137] width 147 height 16
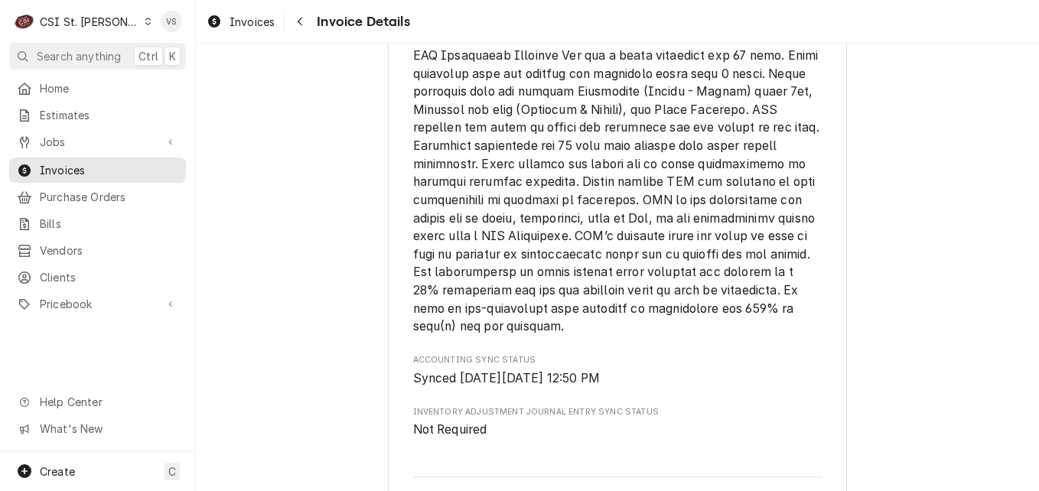
scroll to position [2232, 0]
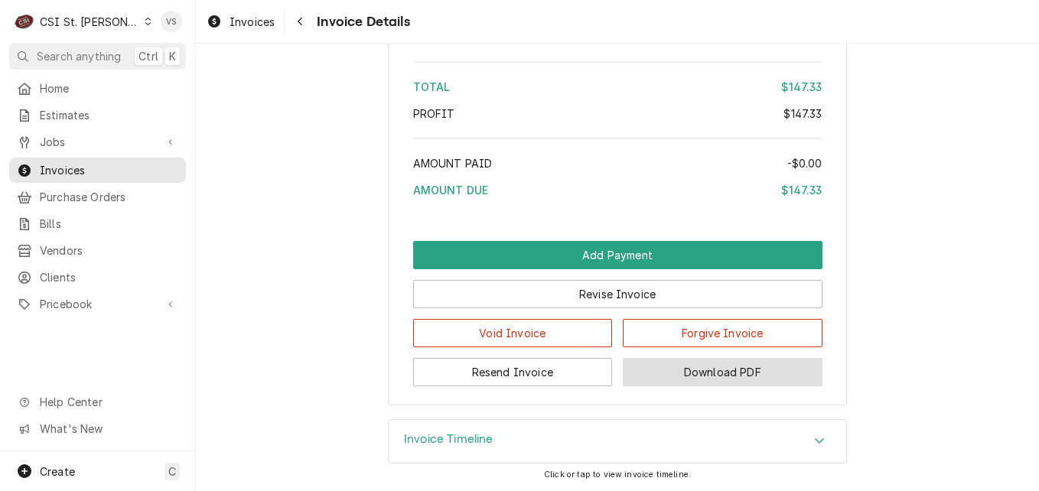
click at [677, 369] on button "Download PDF" at bounding box center [723, 372] width 200 height 28
click at [118, 162] on span "Invoices" at bounding box center [109, 170] width 139 height 16
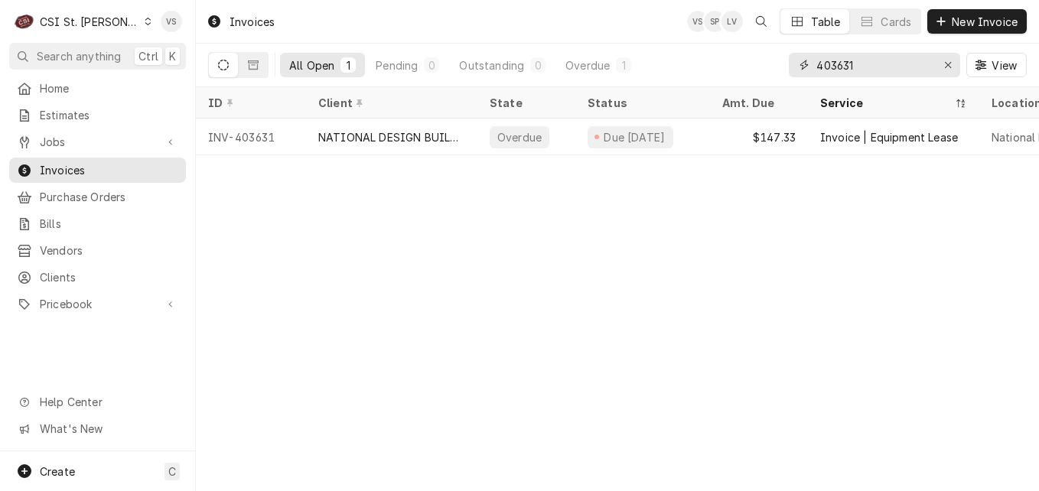
click at [853, 64] on input "403631" at bounding box center [874, 65] width 115 height 24
click at [856, 63] on input "403631" at bounding box center [874, 65] width 115 height 24
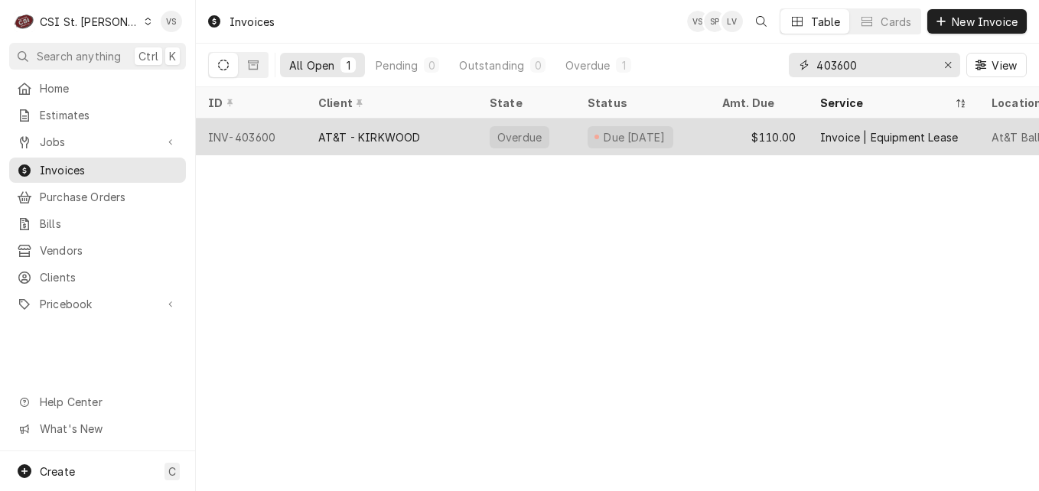
type input "403600"
click at [452, 135] on div "AT&T - KIRKWOOD" at bounding box center [391, 137] width 171 height 37
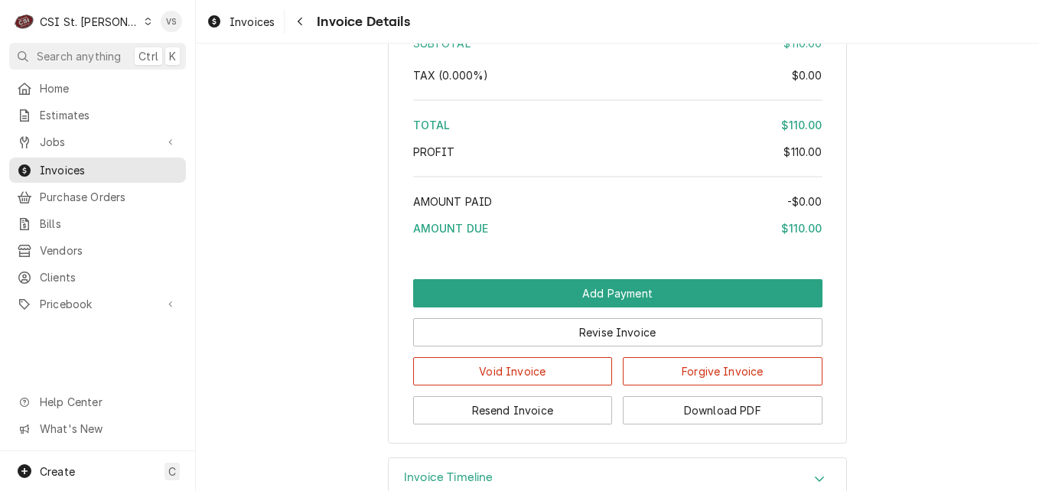
scroll to position [2248, 0]
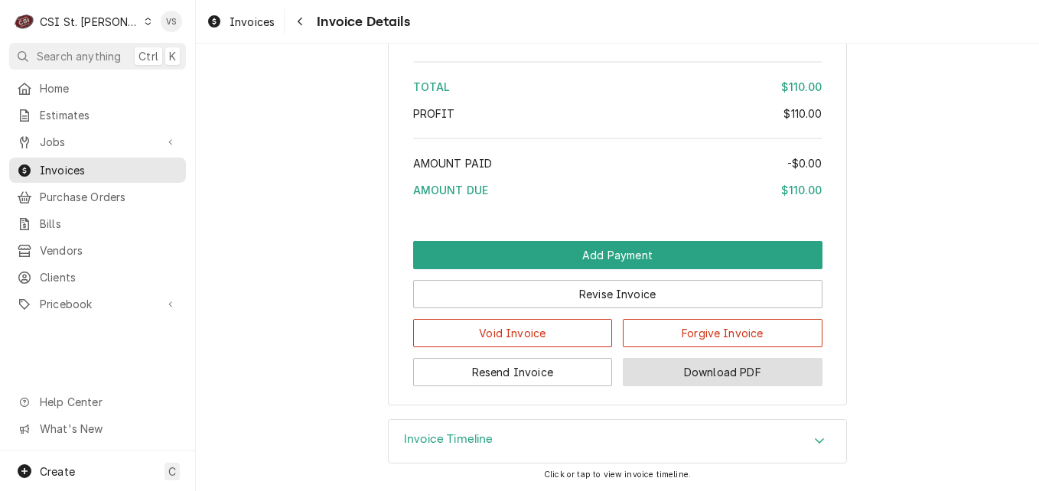
click at [703, 370] on button "Download PDF" at bounding box center [723, 372] width 200 height 28
click at [71, 168] on span "Invoices" at bounding box center [109, 170] width 139 height 16
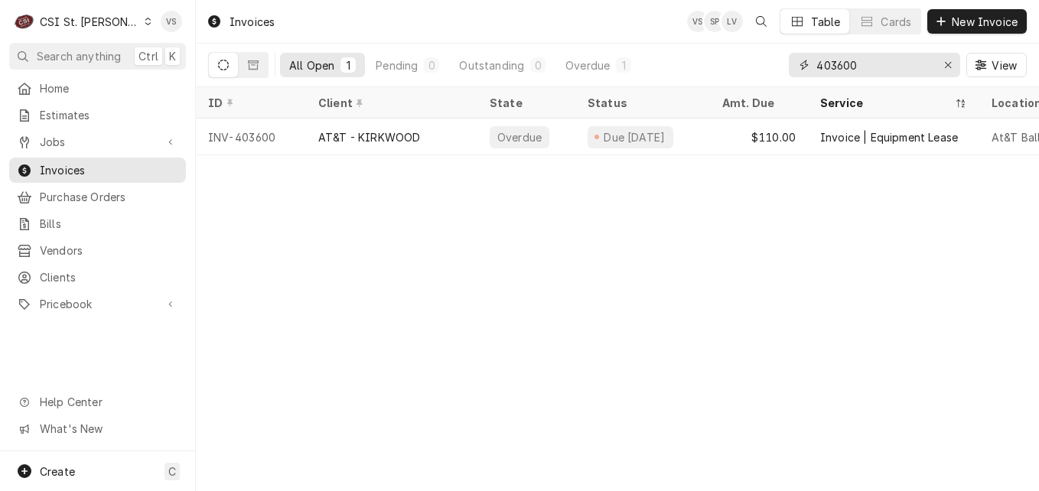
drag, startPoint x: 853, startPoint y: 67, endPoint x: 866, endPoint y: 56, distance: 16.3
click at [866, 56] on input "403600" at bounding box center [874, 65] width 115 height 24
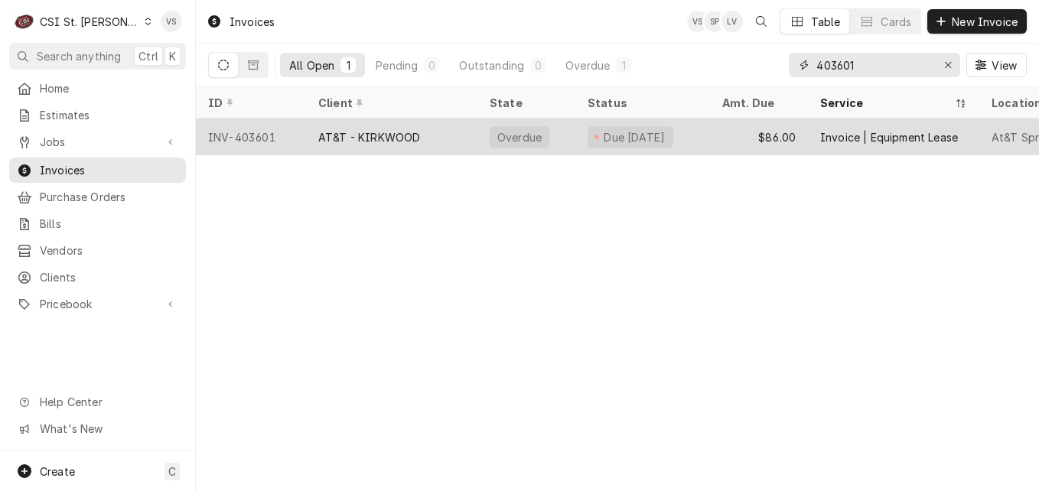
type input "403601"
click at [432, 132] on div "AT&T - KIRKWOOD" at bounding box center [391, 137] width 171 height 37
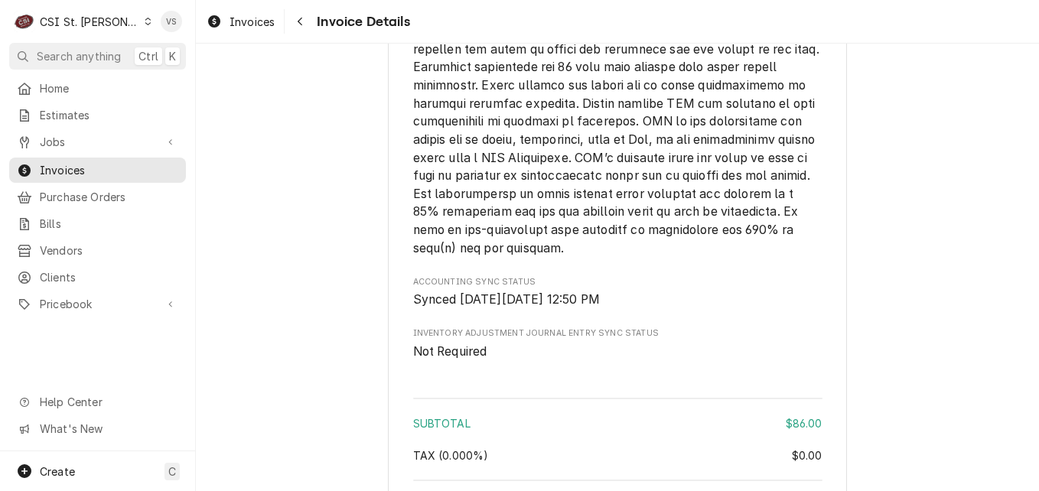
scroll to position [2248, 0]
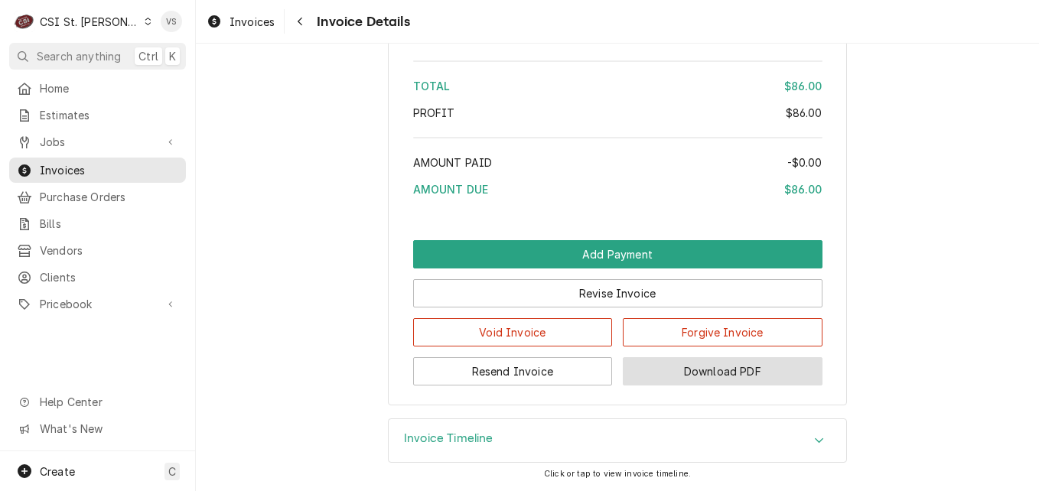
click at [719, 378] on button "Download PDF" at bounding box center [723, 371] width 200 height 28
click at [108, 170] on span "Invoices" at bounding box center [109, 170] width 139 height 16
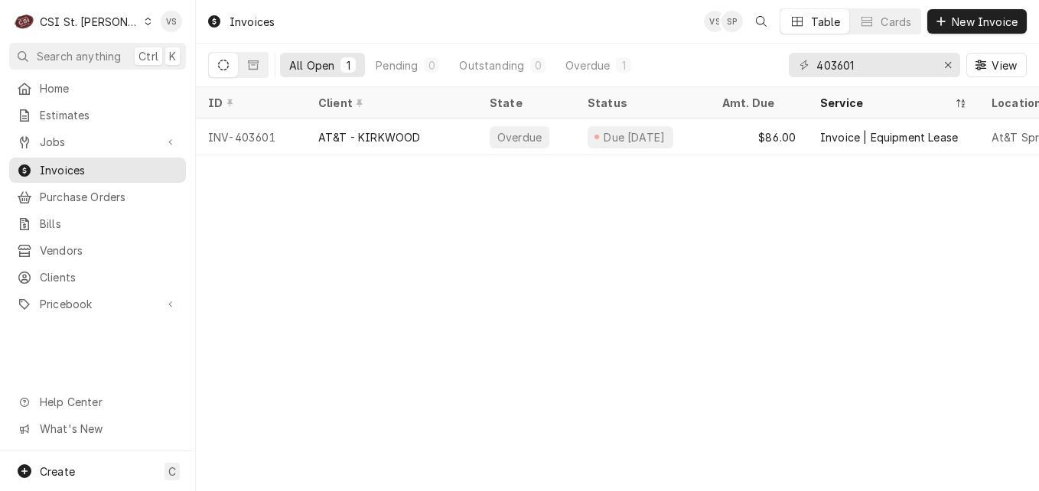
click at [145, 22] on icon "Dynamic Content Wrapper" at bounding box center [148, 22] width 7 height 8
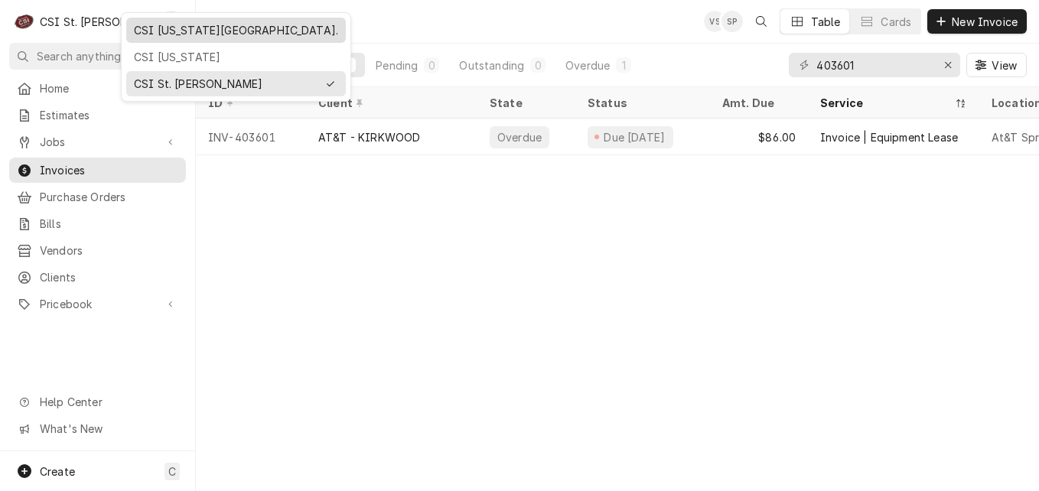
click at [156, 31] on div "CSI [US_STATE][GEOGRAPHIC_DATA]." at bounding box center [236, 30] width 204 height 16
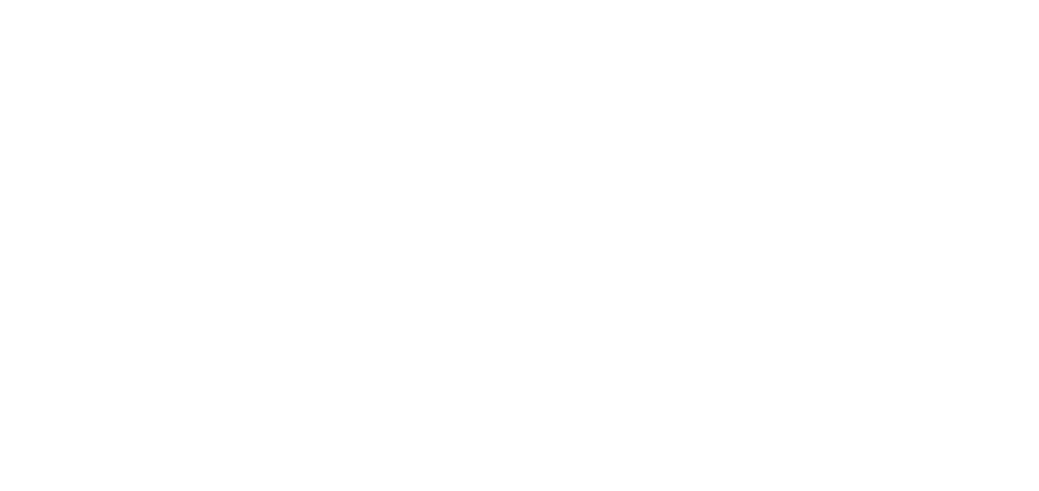
click at [80, 166] on div "Dynamic Content Wrapper" at bounding box center [519, 245] width 1039 height 491
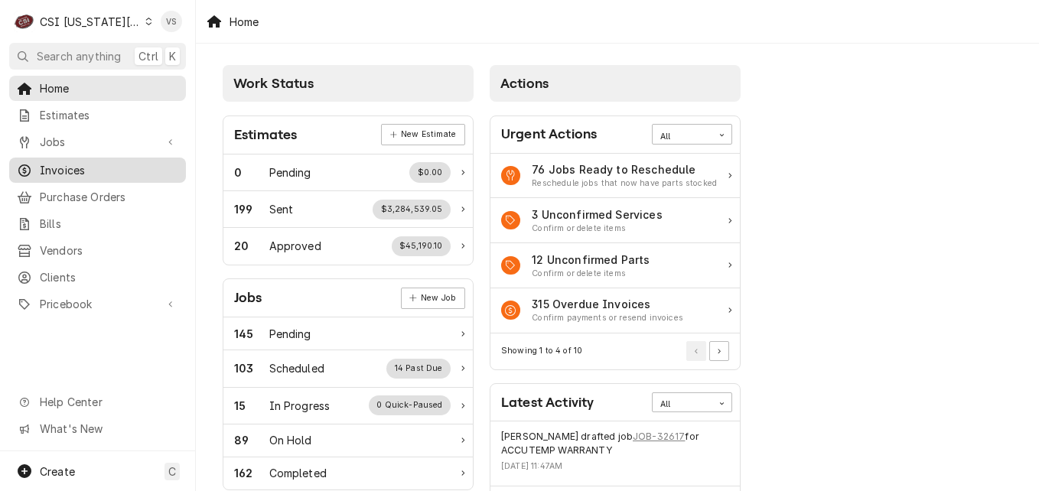
click at [106, 168] on span "Invoices" at bounding box center [109, 170] width 139 height 16
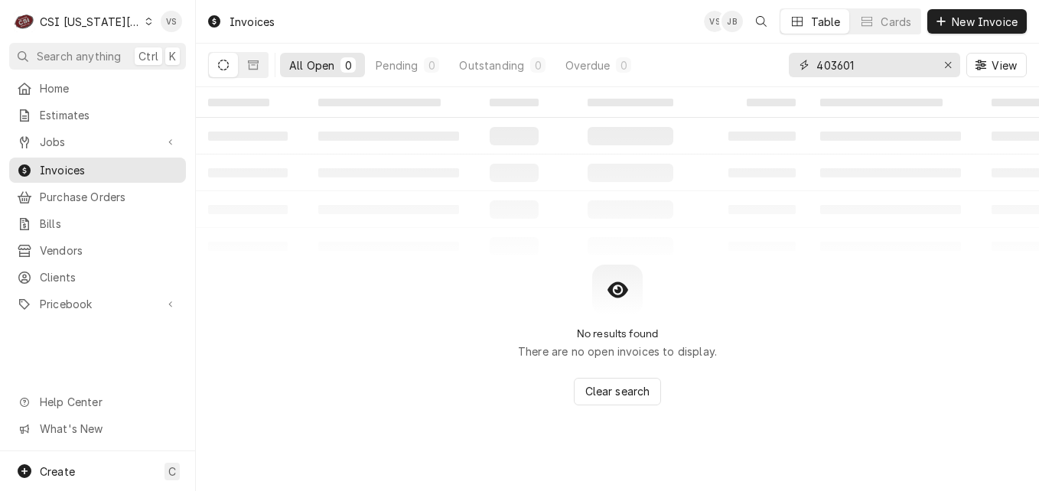
drag, startPoint x: 859, startPoint y: 67, endPoint x: 775, endPoint y: 70, distance: 84.2
click at [775, 70] on div "All Open 0 Pending 0 Outstanding 0 Overdue 0 403601 View" at bounding box center [617, 65] width 819 height 43
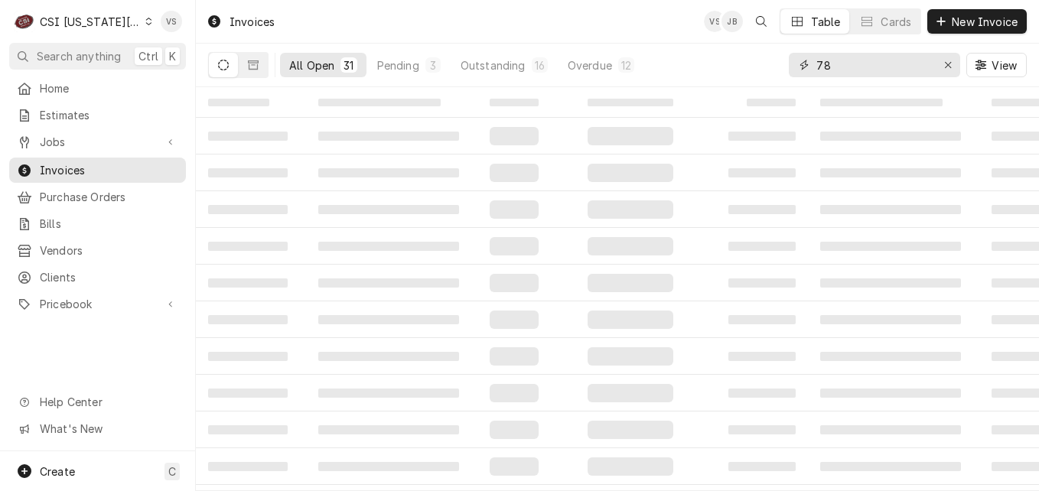
drag, startPoint x: 833, startPoint y: 69, endPoint x: 776, endPoint y: 68, distance: 56.6
click at [776, 68] on div "All Open 31 Pending 3 Outstanding 16 Overdue 12 78 View" at bounding box center [617, 65] width 819 height 43
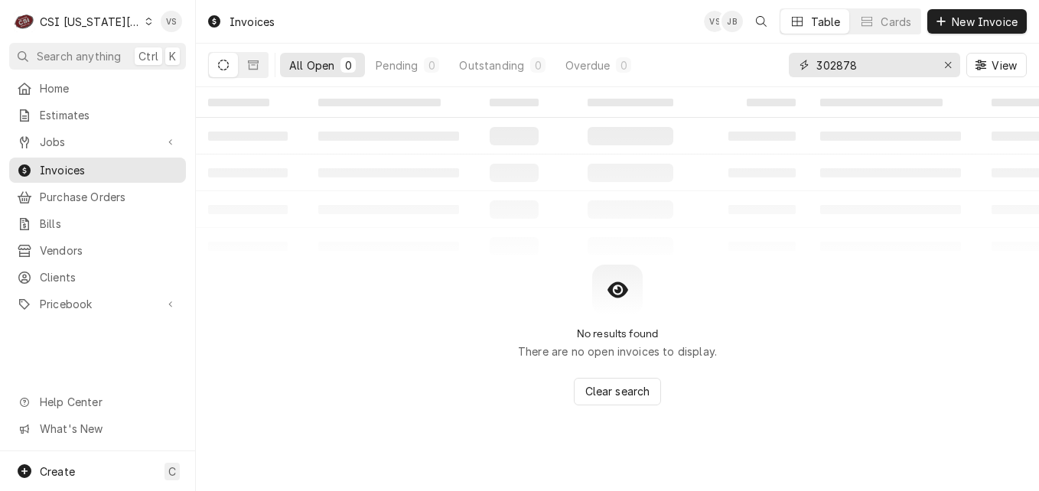
type input "302878"
click at [254, 70] on button "Dynamic Content Wrapper" at bounding box center [253, 65] width 29 height 24
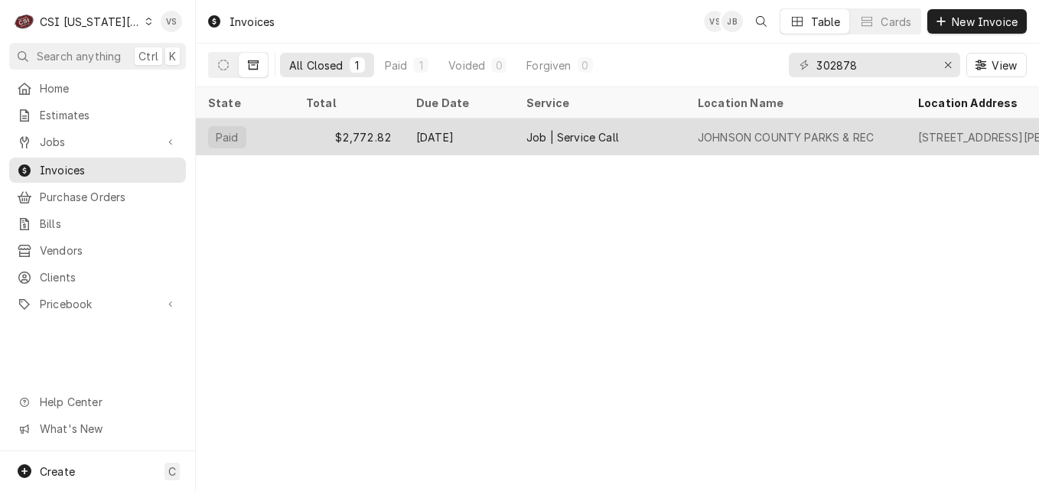
click at [487, 131] on div "[DATE]" at bounding box center [459, 137] width 110 height 37
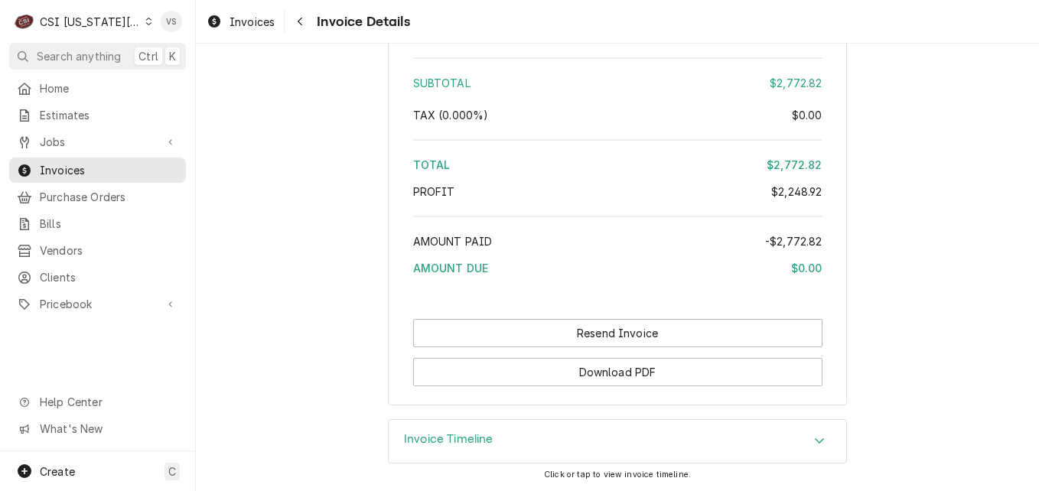
scroll to position [4353, 0]
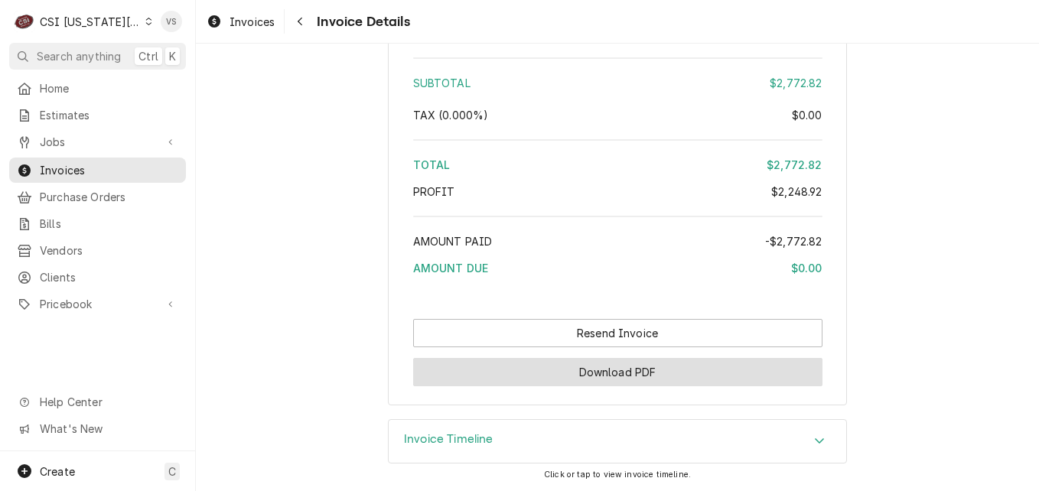
click at [627, 380] on button "Download PDF" at bounding box center [617, 372] width 409 height 28
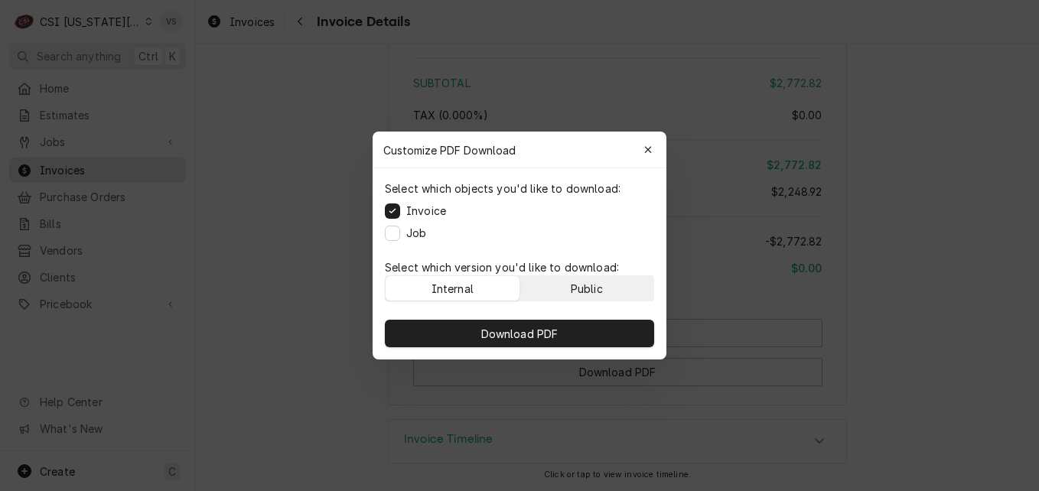
click at [597, 295] on button "Public" at bounding box center [587, 288] width 134 height 24
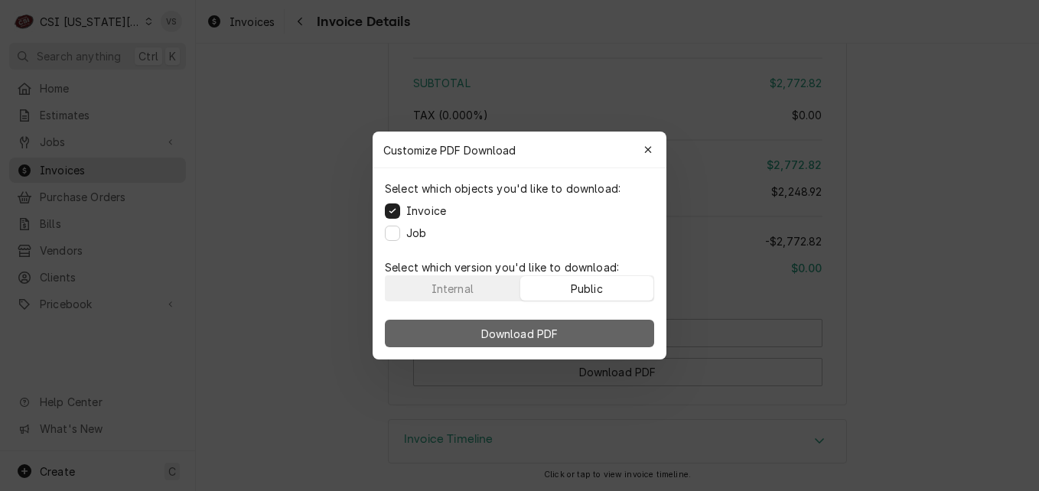
click at [595, 334] on button "Download PDF" at bounding box center [519, 334] width 269 height 28
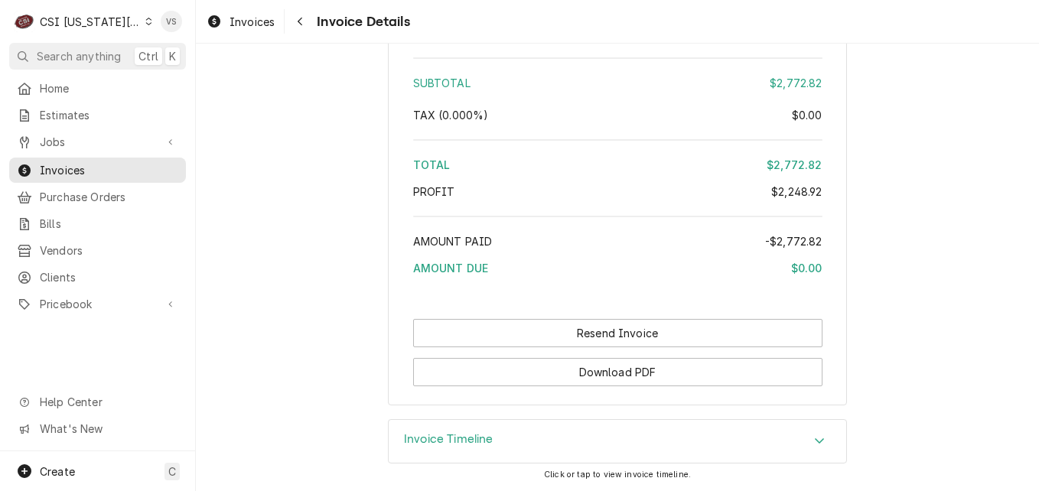
click at [145, 18] on div "Dynamic Content Wrapper" at bounding box center [148, 21] width 7 height 11
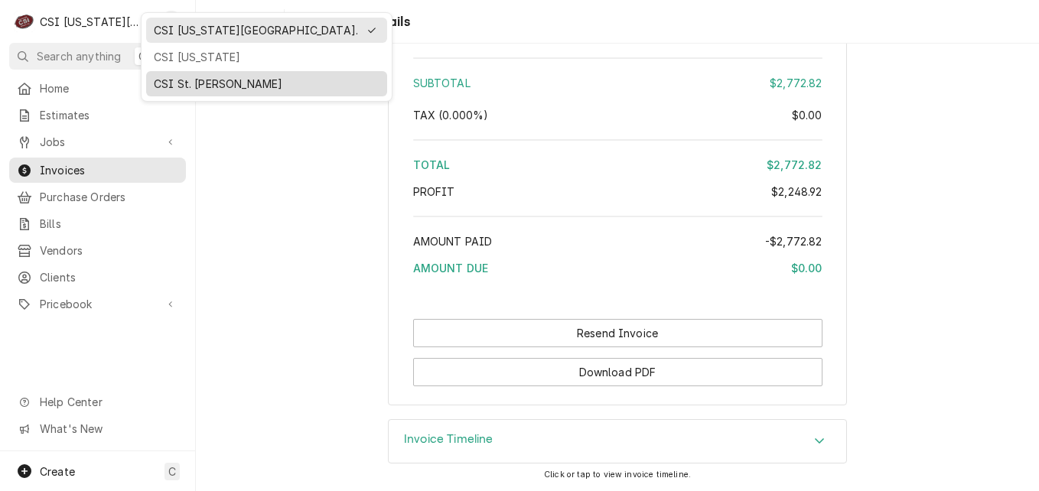
click at [191, 80] on div "CSI St. [PERSON_NAME]" at bounding box center [267, 84] width 226 height 16
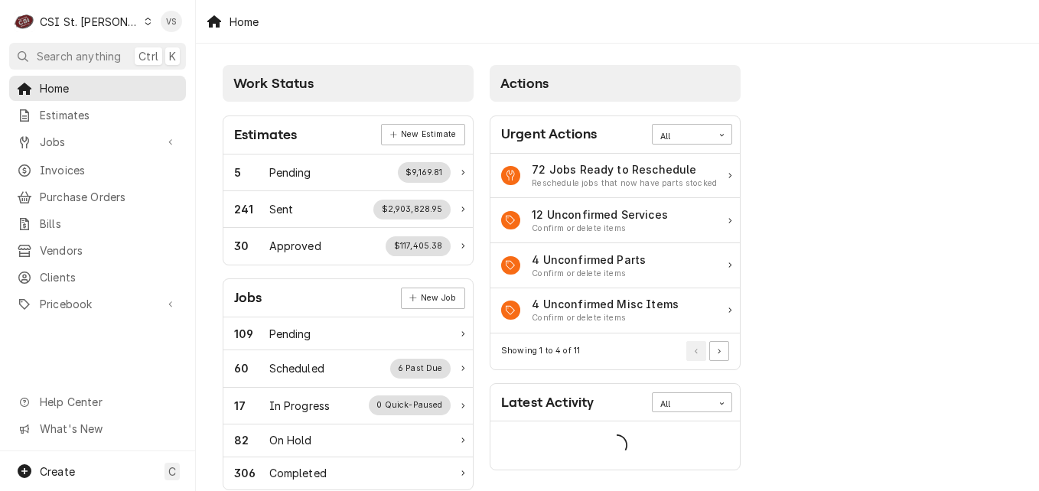
click at [101, 171] on span "Invoices" at bounding box center [109, 170] width 139 height 16
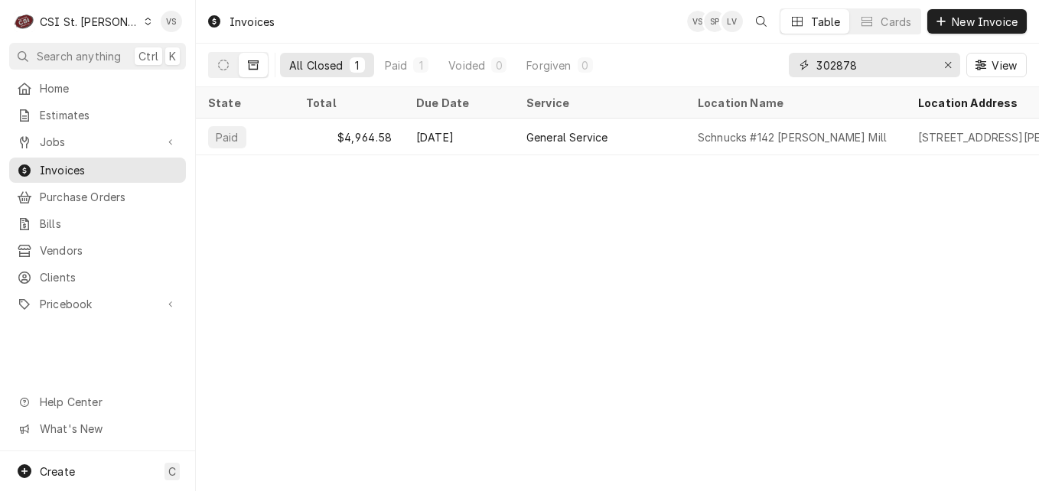
drag, startPoint x: 859, startPoint y: 66, endPoint x: 793, endPoint y: 65, distance: 65.8
click at [793, 65] on div "302878" at bounding box center [874, 65] width 171 height 24
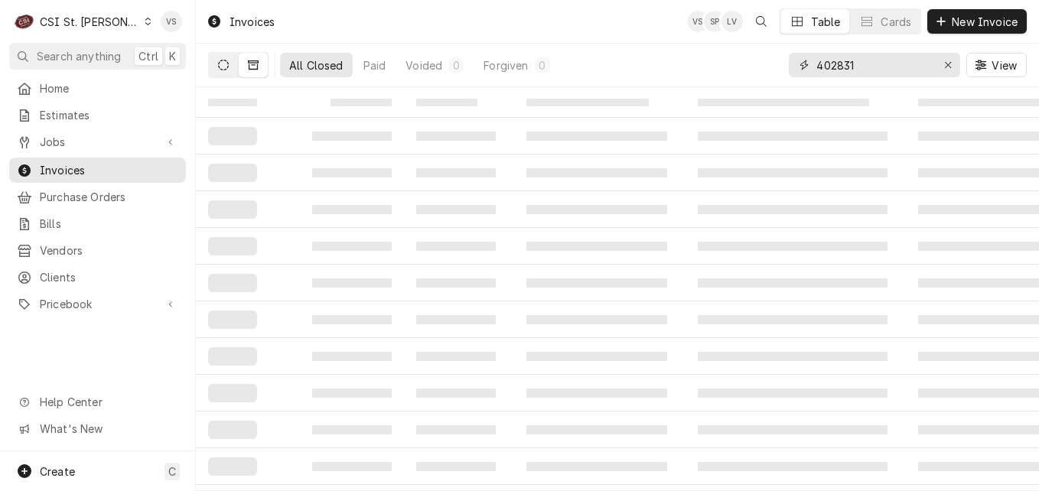
type input "402831"
click at [225, 69] on icon "Dynamic Content Wrapper" at bounding box center [223, 65] width 11 height 11
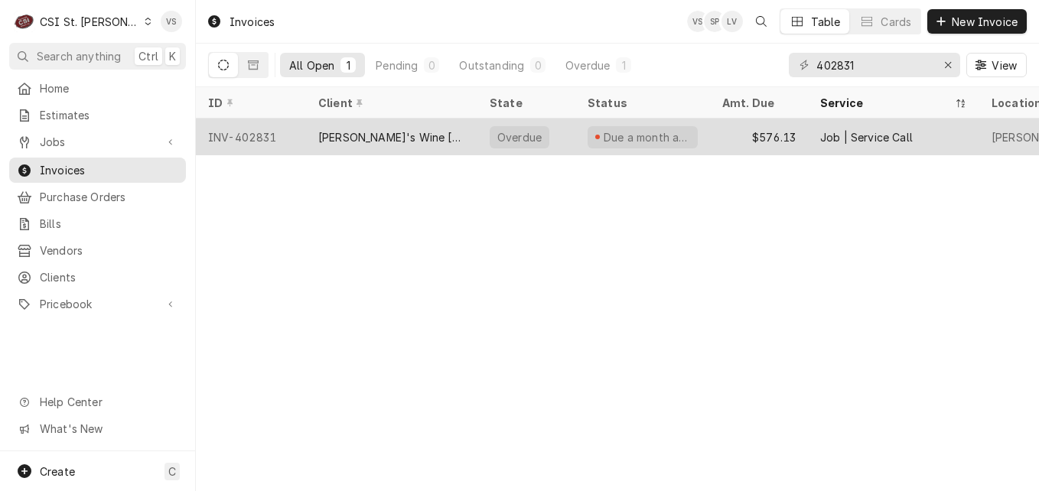
click at [363, 129] on div "[PERSON_NAME]'s Wine [PERSON_NAME] (ACH)" at bounding box center [391, 137] width 147 height 16
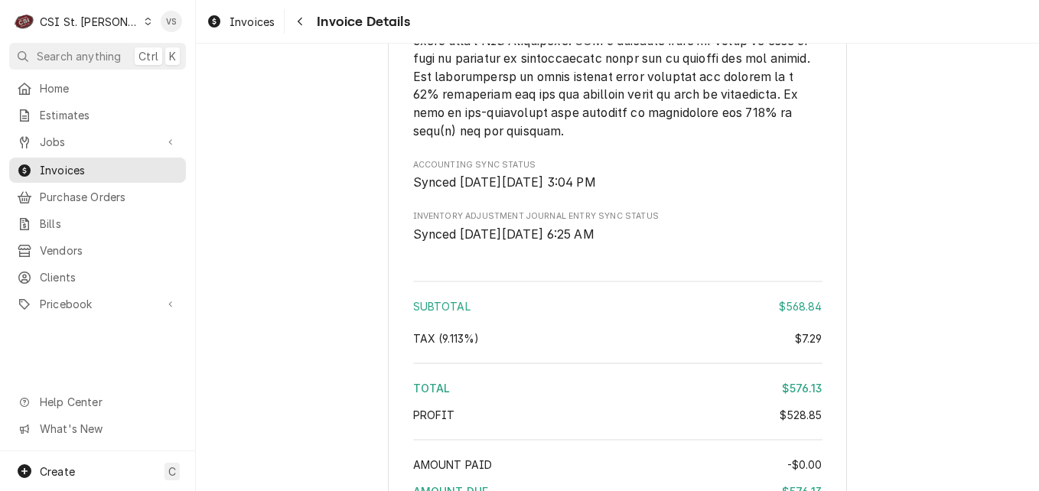
scroll to position [3398, 0]
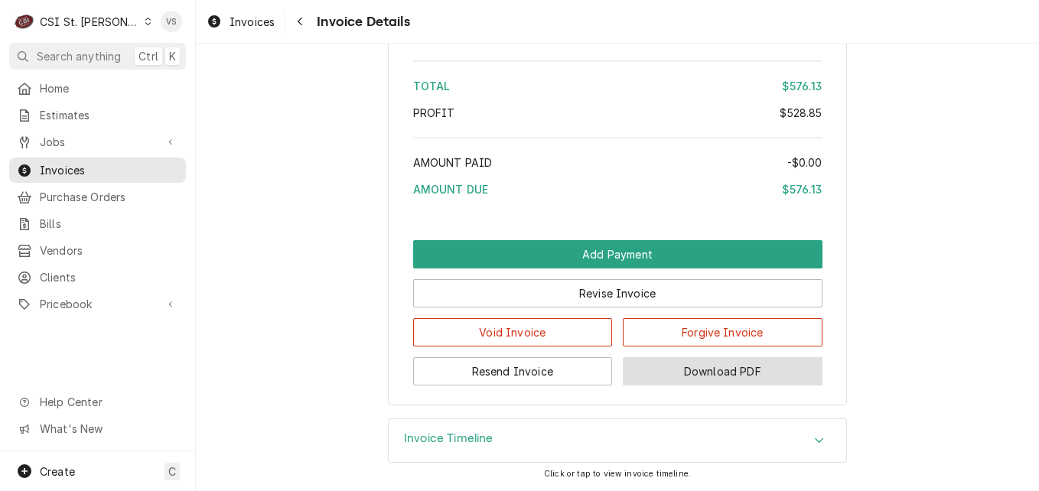
click at [723, 375] on button "Download PDF" at bounding box center [723, 371] width 200 height 28
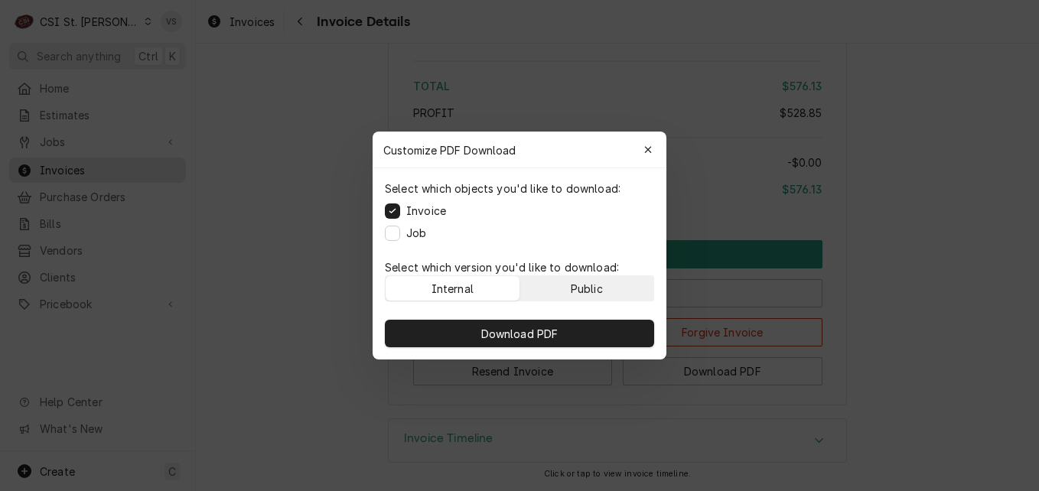
click at [602, 287] on div "Public" at bounding box center [587, 289] width 32 height 16
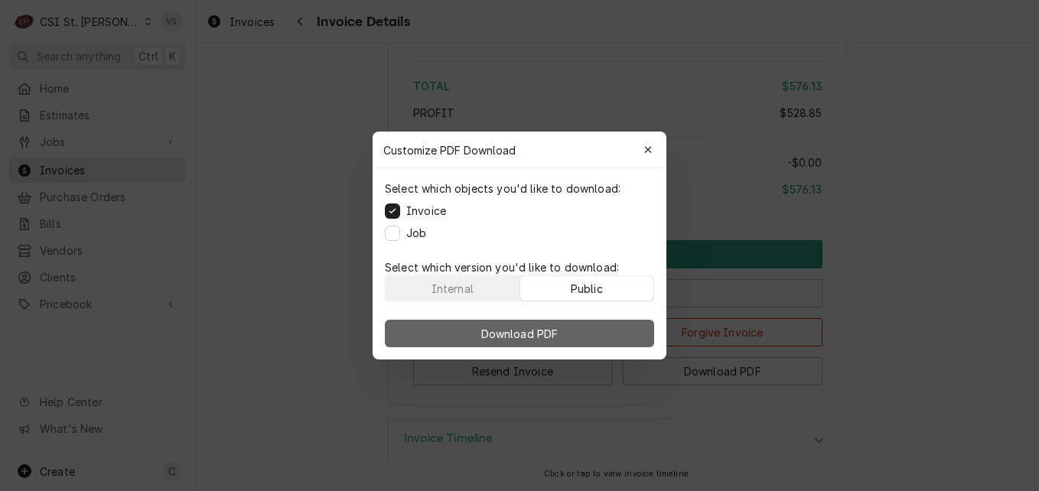
click at [593, 328] on button "Download PDF" at bounding box center [519, 334] width 269 height 28
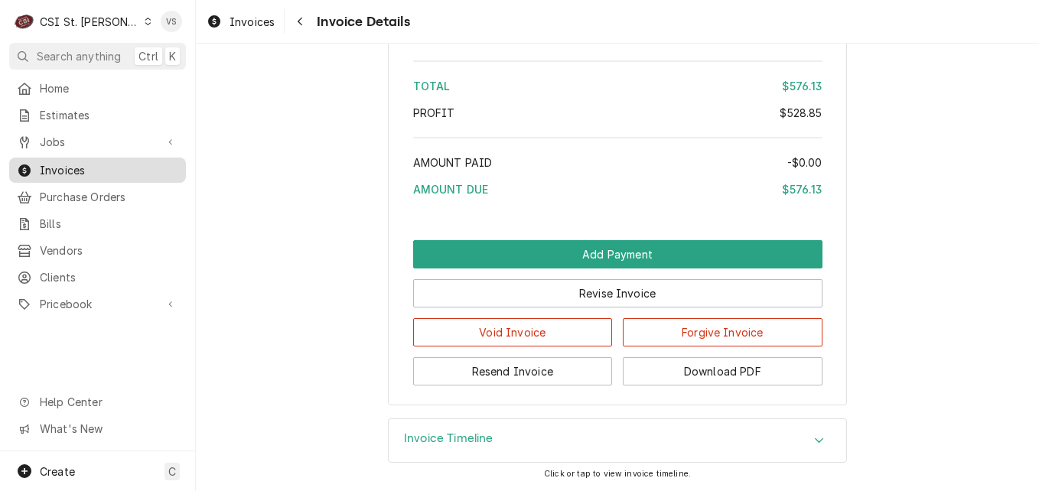
click at [132, 167] on span "Invoices" at bounding box center [109, 170] width 139 height 16
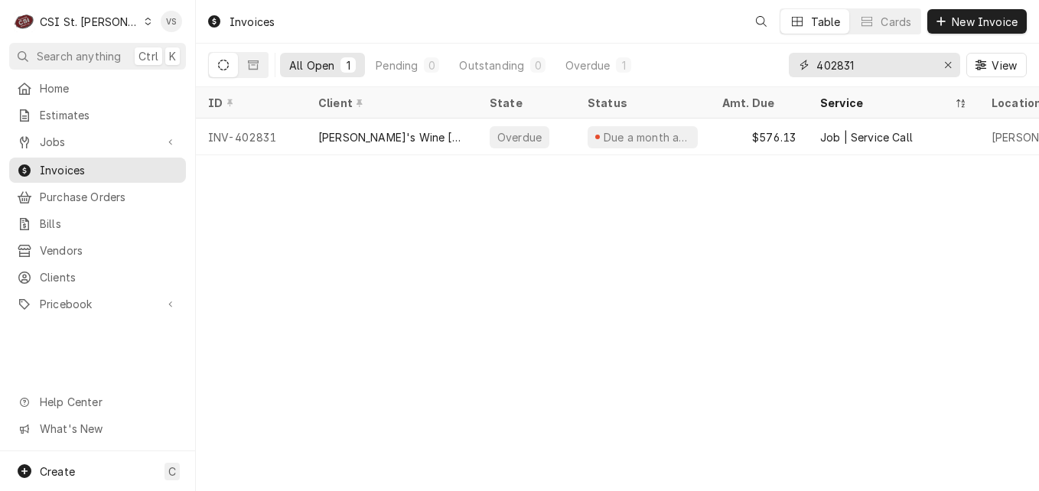
click at [855, 64] on input "402831" at bounding box center [874, 65] width 115 height 24
click at [830, 64] on input "402831" at bounding box center [874, 65] width 115 height 24
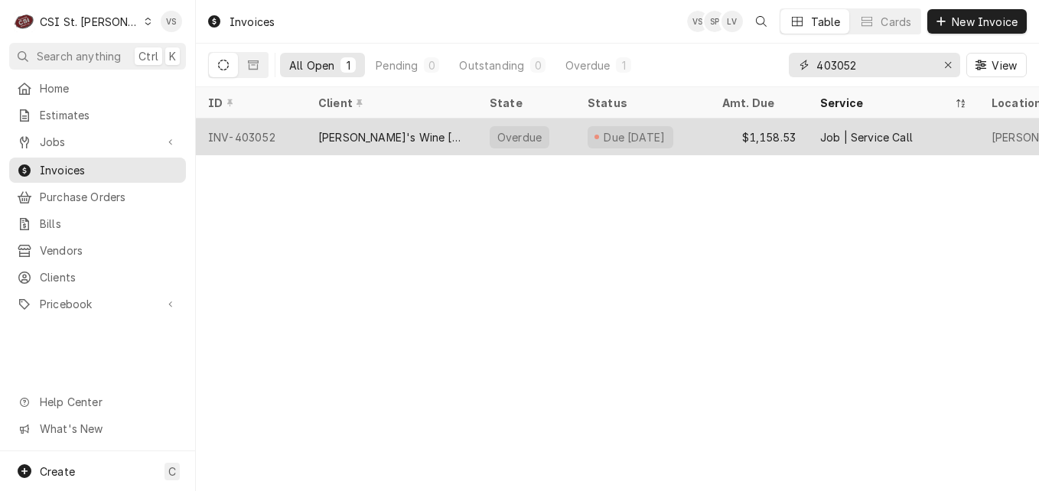
type input "403052"
click at [355, 123] on div "[PERSON_NAME]'s Wine [PERSON_NAME] (ACH)" at bounding box center [391, 137] width 171 height 37
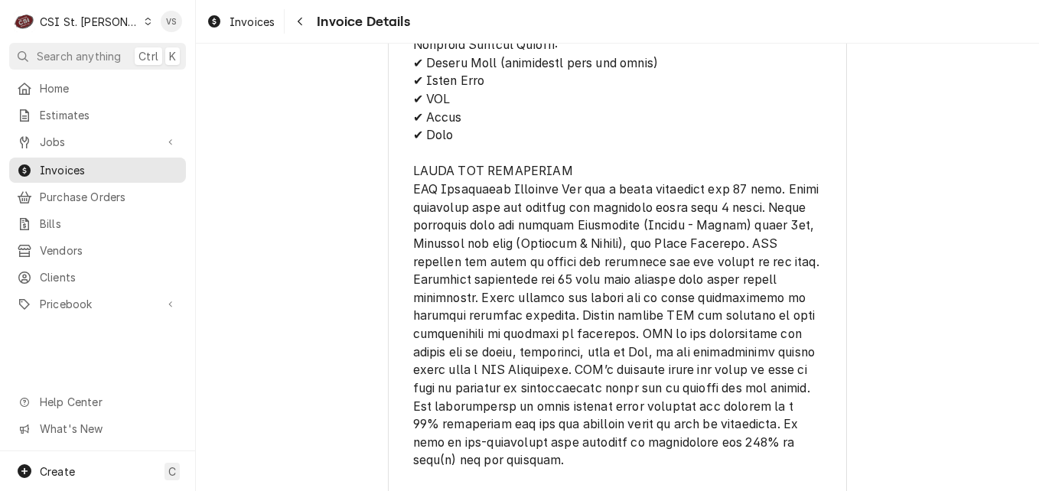
scroll to position [3131, 0]
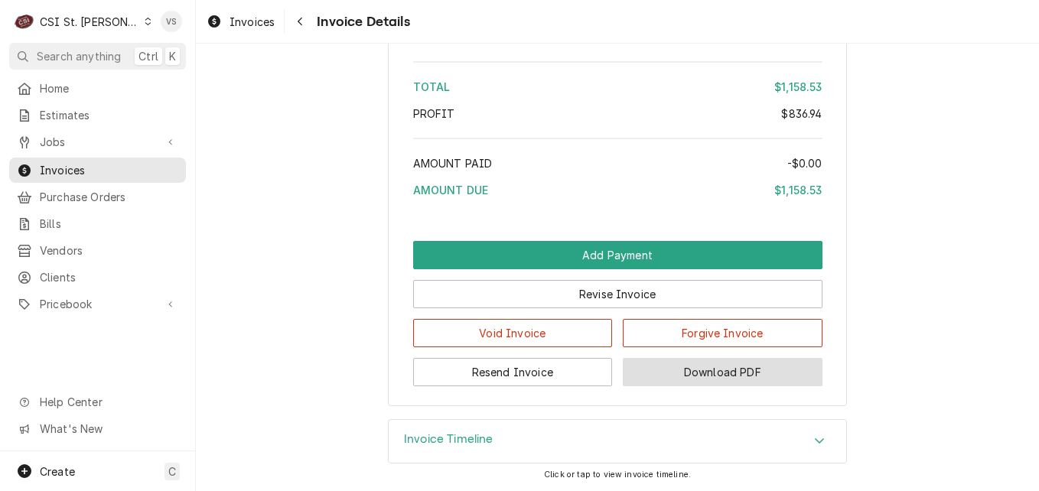
click at [694, 376] on button "Download PDF" at bounding box center [723, 372] width 200 height 28
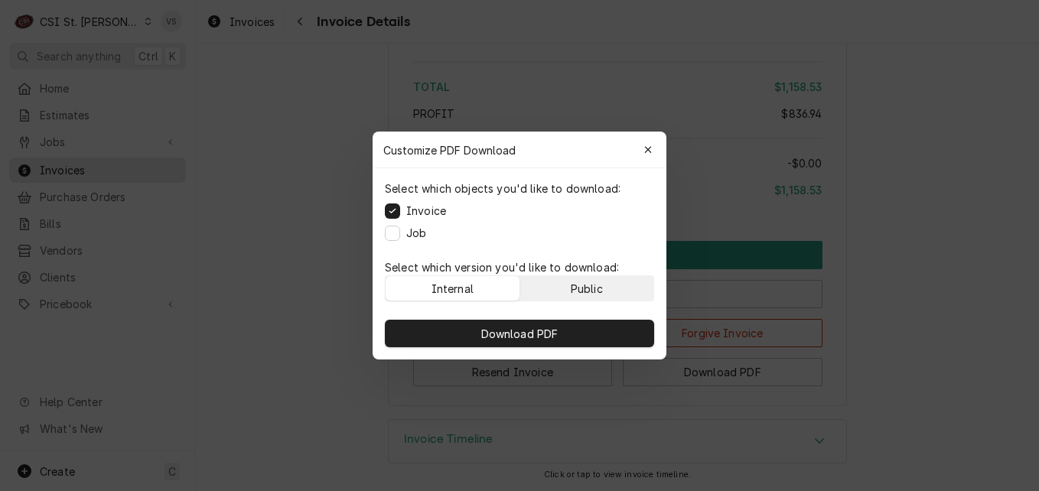
click at [595, 285] on div "Public" at bounding box center [587, 289] width 32 height 16
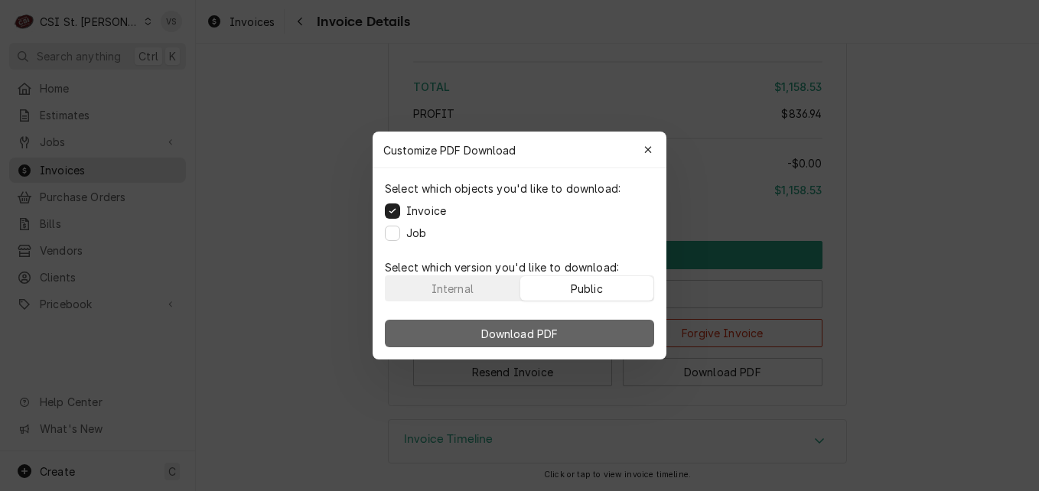
click at [586, 325] on button "Download PDF" at bounding box center [519, 334] width 269 height 28
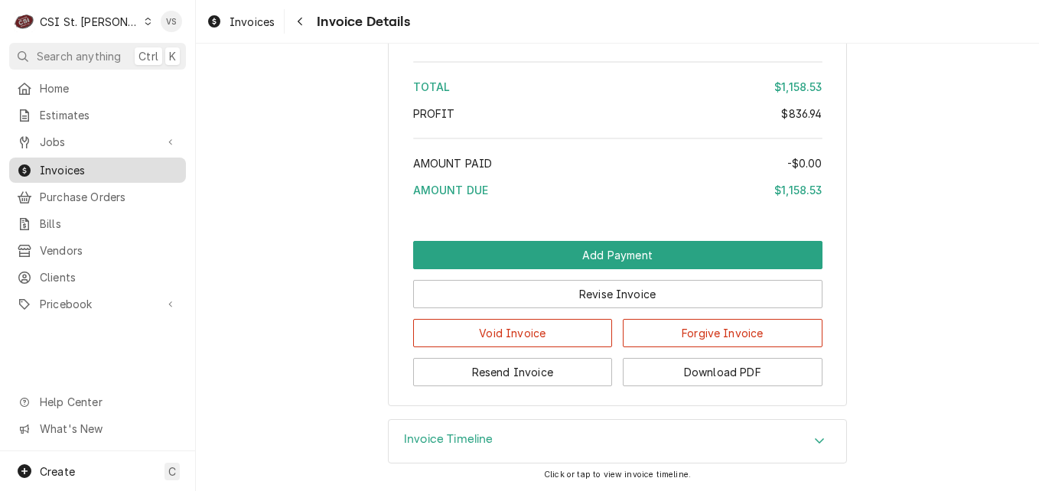
click at [34, 165] on div "Invoices" at bounding box center [97, 170] width 161 height 16
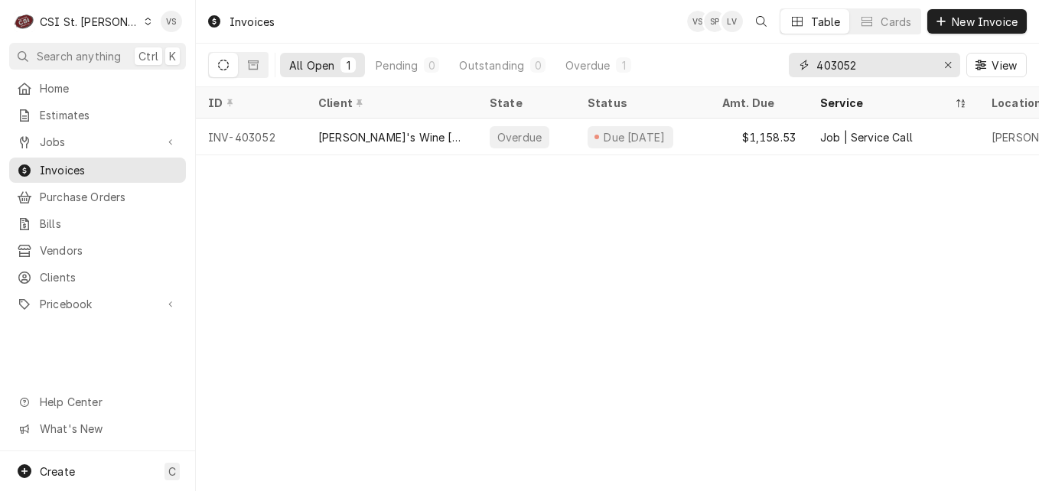
click at [861, 67] on input "403052" at bounding box center [874, 65] width 115 height 24
drag, startPoint x: 860, startPoint y: 63, endPoint x: 833, endPoint y: 66, distance: 27.0
click at [833, 66] on input "403052" at bounding box center [874, 65] width 115 height 24
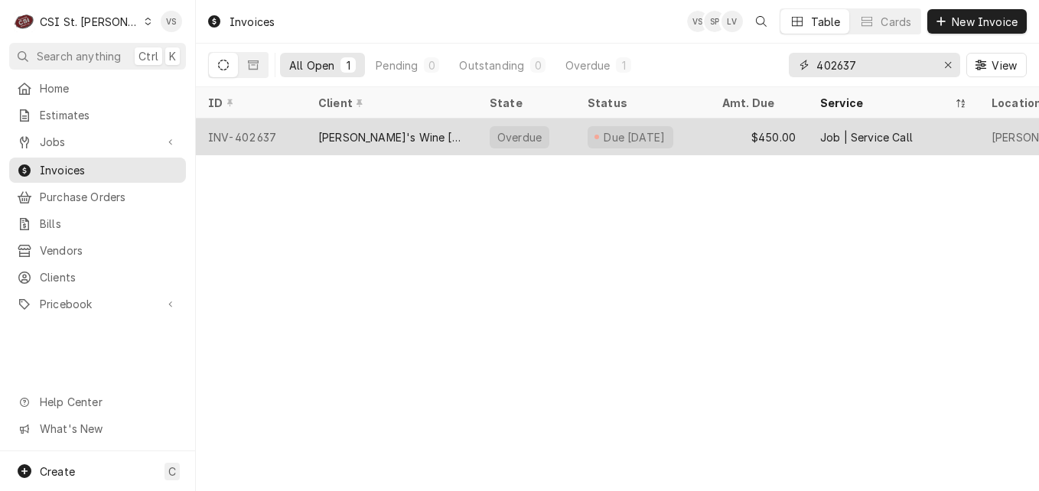
type input "402637"
click at [292, 133] on div "INV-402637" at bounding box center [251, 137] width 110 height 37
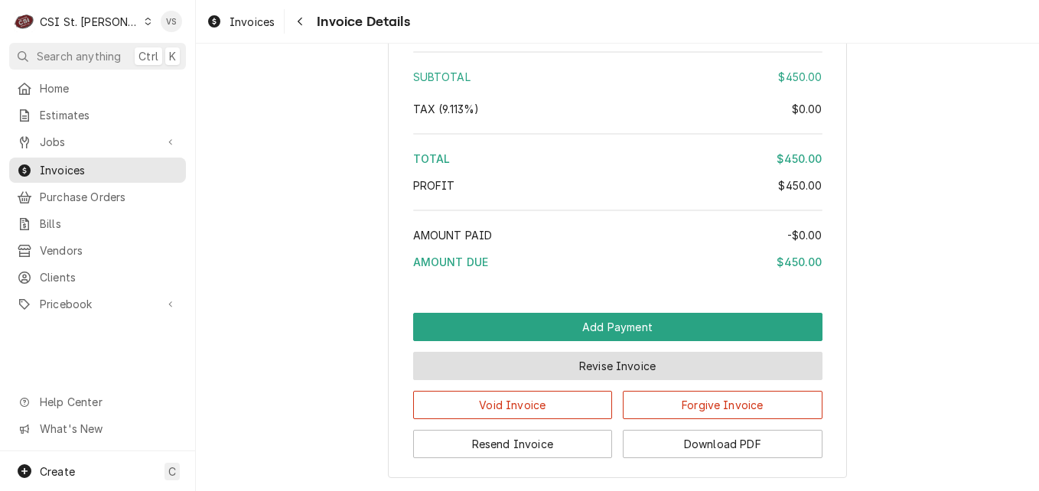
scroll to position [2801, 0]
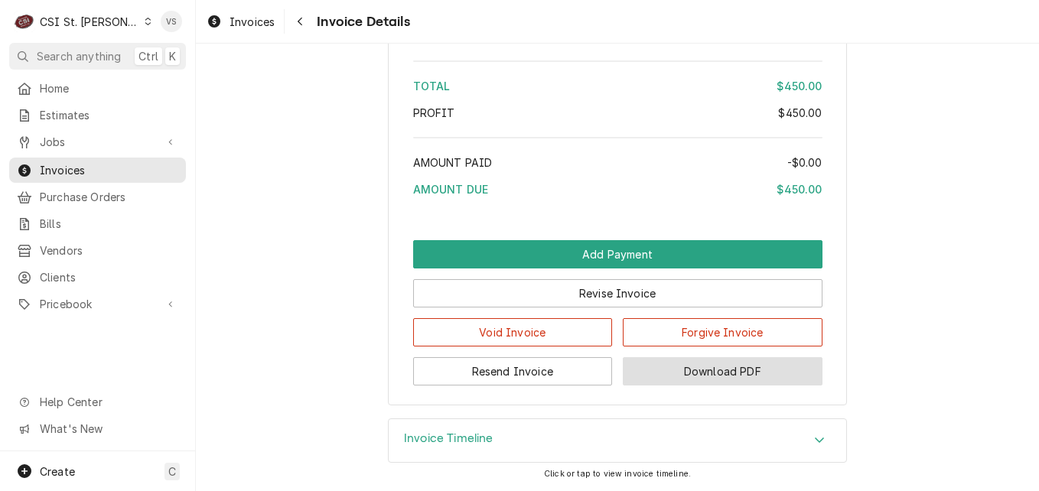
click at [703, 368] on button "Download PDF" at bounding box center [723, 371] width 200 height 28
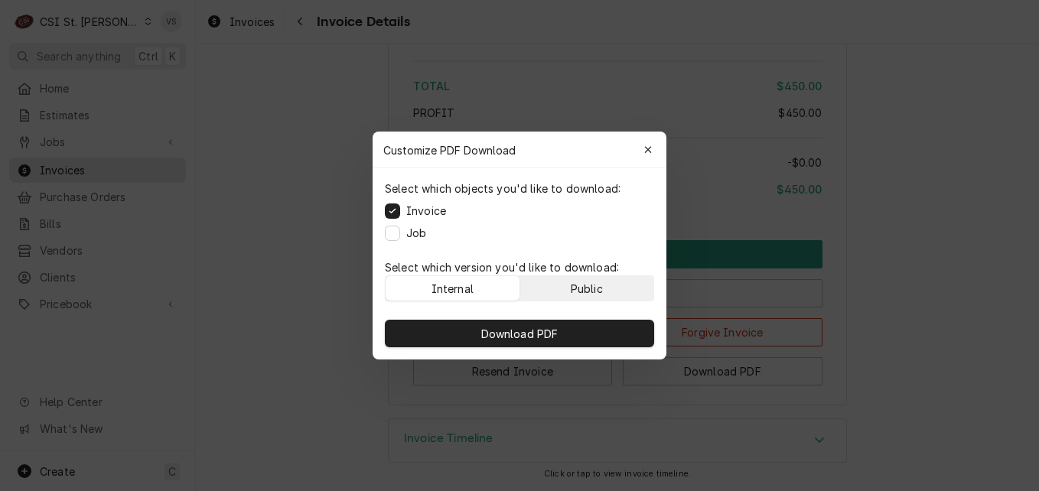
click at [602, 289] on div "Public" at bounding box center [587, 289] width 32 height 16
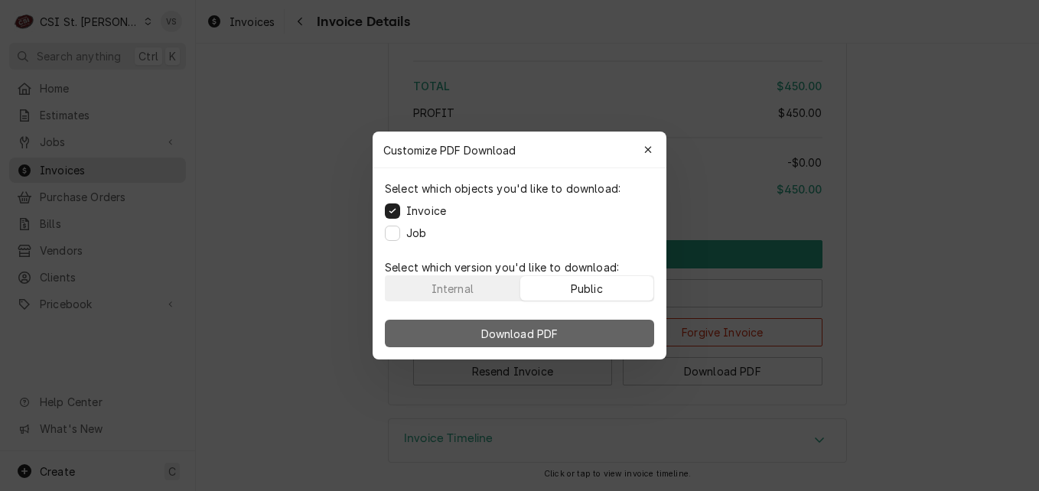
click at [591, 327] on button "Download PDF" at bounding box center [519, 334] width 269 height 28
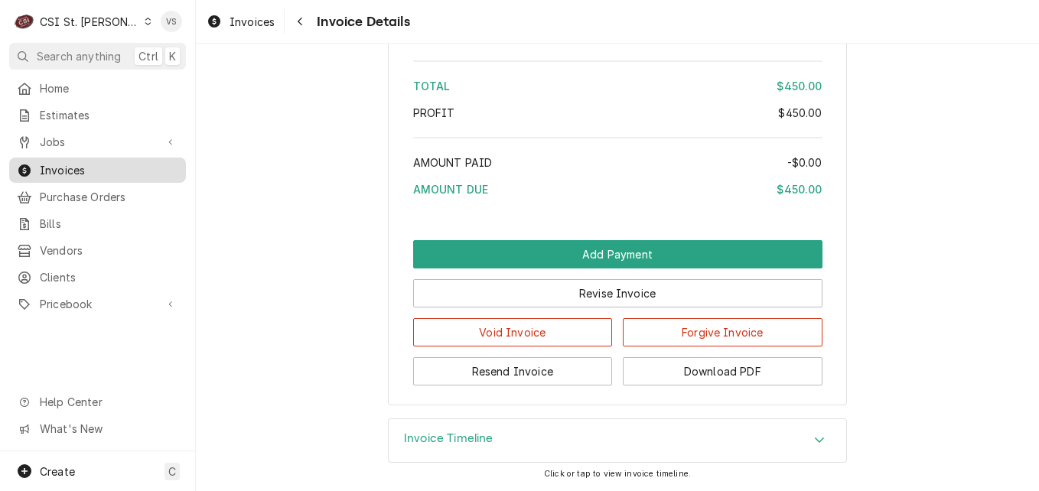
click at [115, 174] on div "Invoices" at bounding box center [97, 170] width 171 height 19
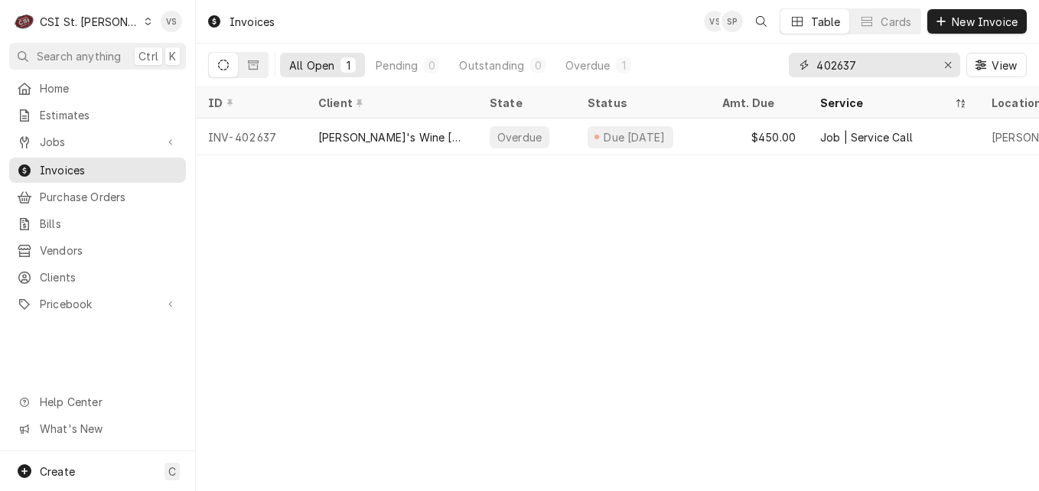
click at [799, 68] on div "402637" at bounding box center [874, 65] width 171 height 24
click at [853, 68] on input "402637" at bounding box center [874, 65] width 115 height 24
drag, startPoint x: 855, startPoint y: 66, endPoint x: 811, endPoint y: 65, distance: 44.4
click at [811, 65] on div "402637" at bounding box center [874, 65] width 171 height 24
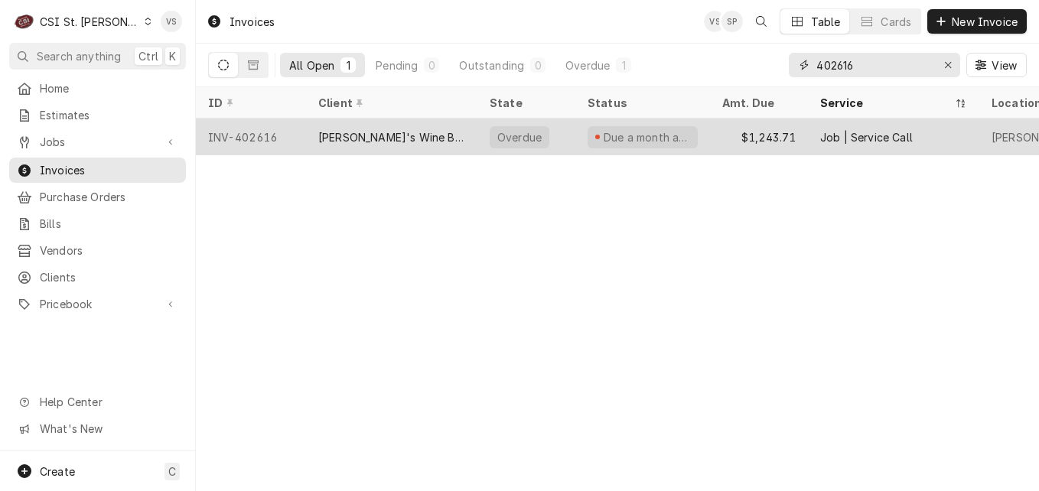
type input "402616"
click at [345, 142] on div "[PERSON_NAME]'s Wine Bar STL (ACH)" at bounding box center [391, 137] width 147 height 16
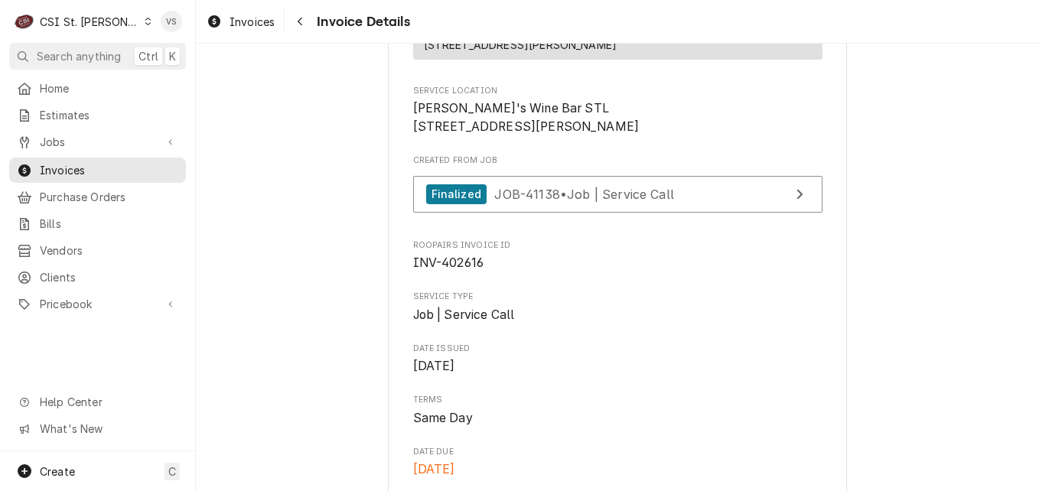
scroll to position [383, 0]
